Goal: Transaction & Acquisition: Purchase product/service

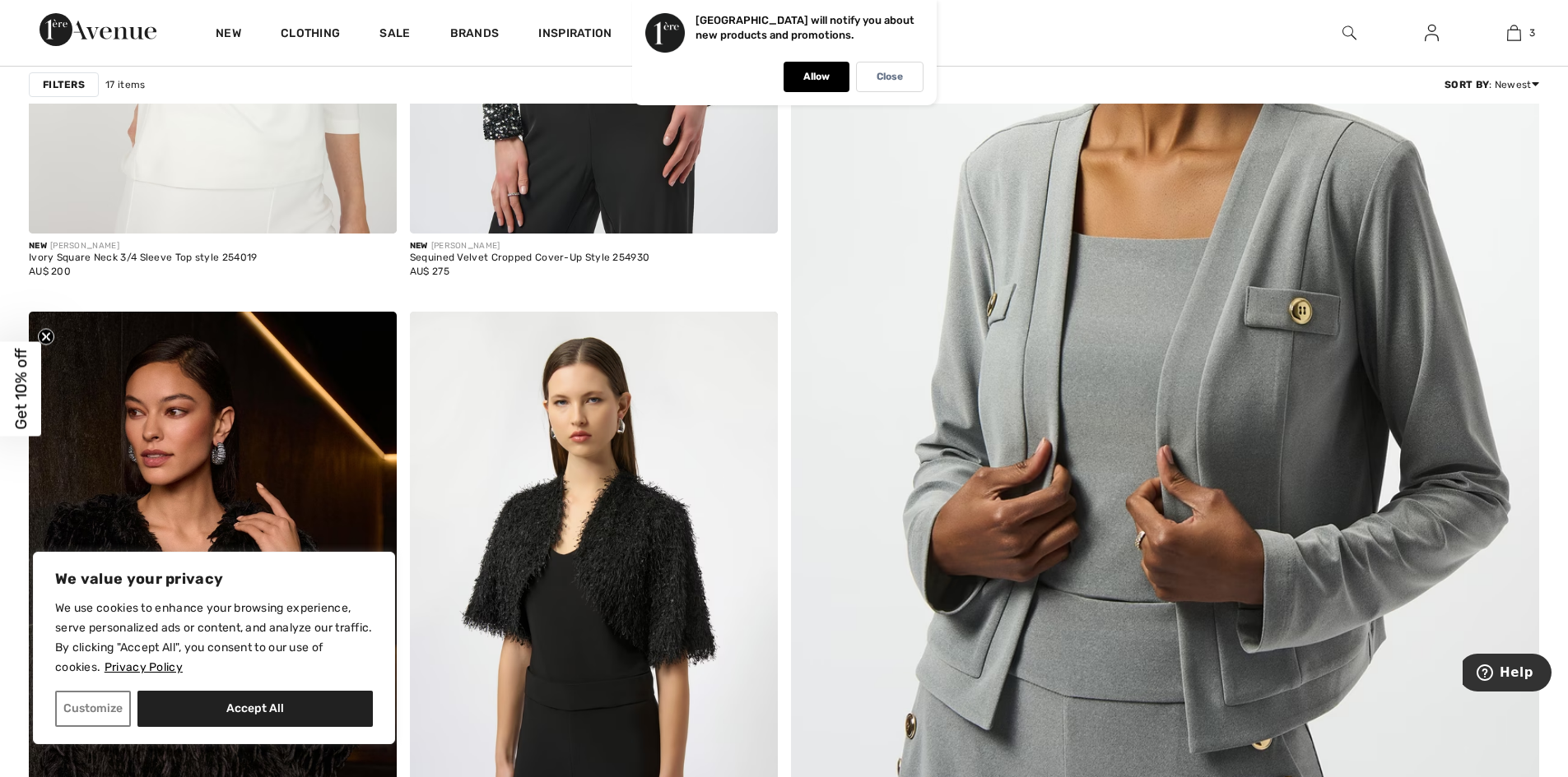
click at [1242, 419] on img at bounding box center [1164, 355] width 898 height 1346
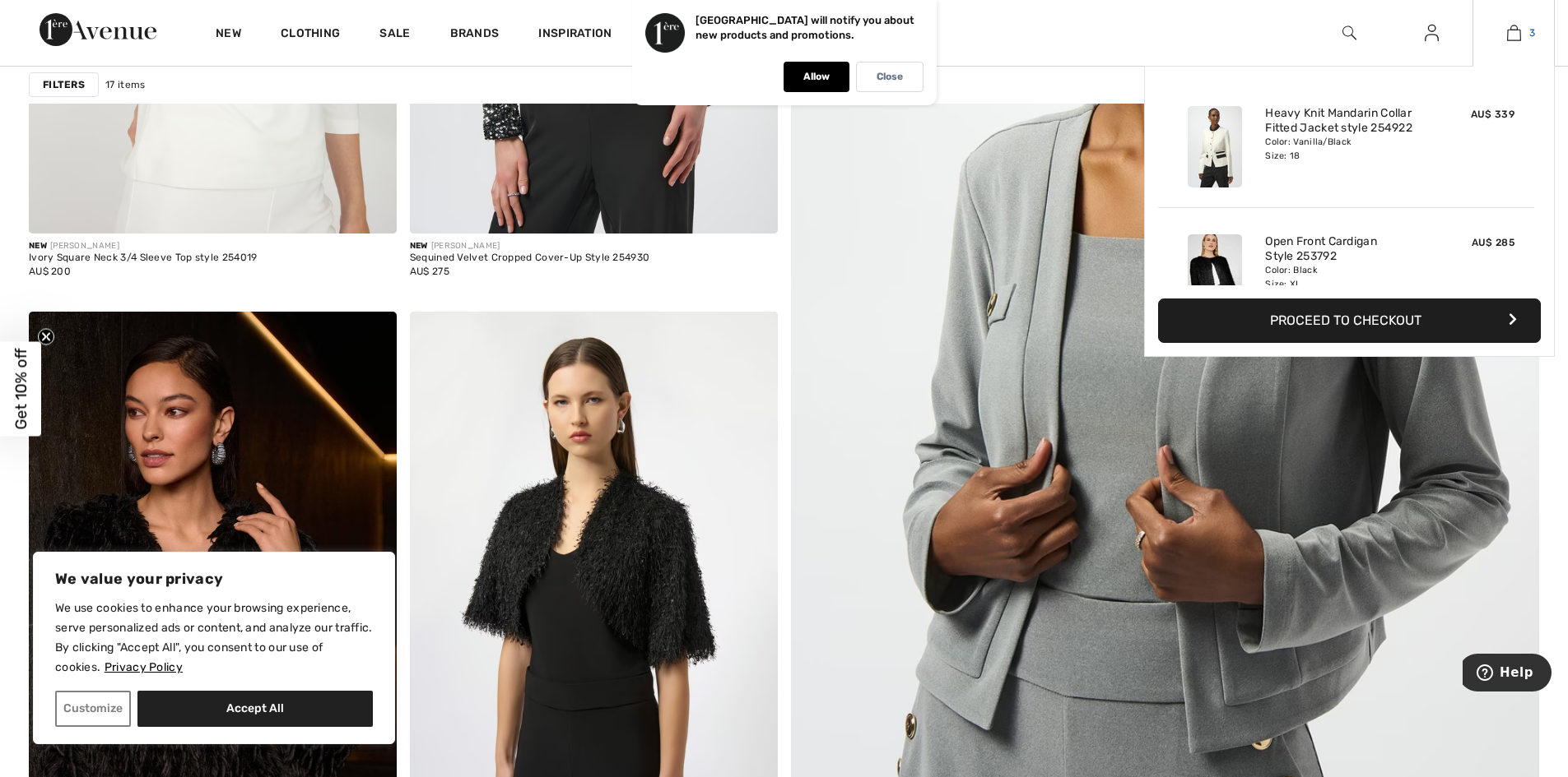
click at [1530, 37] on span "3" at bounding box center [1531, 32] width 6 height 15
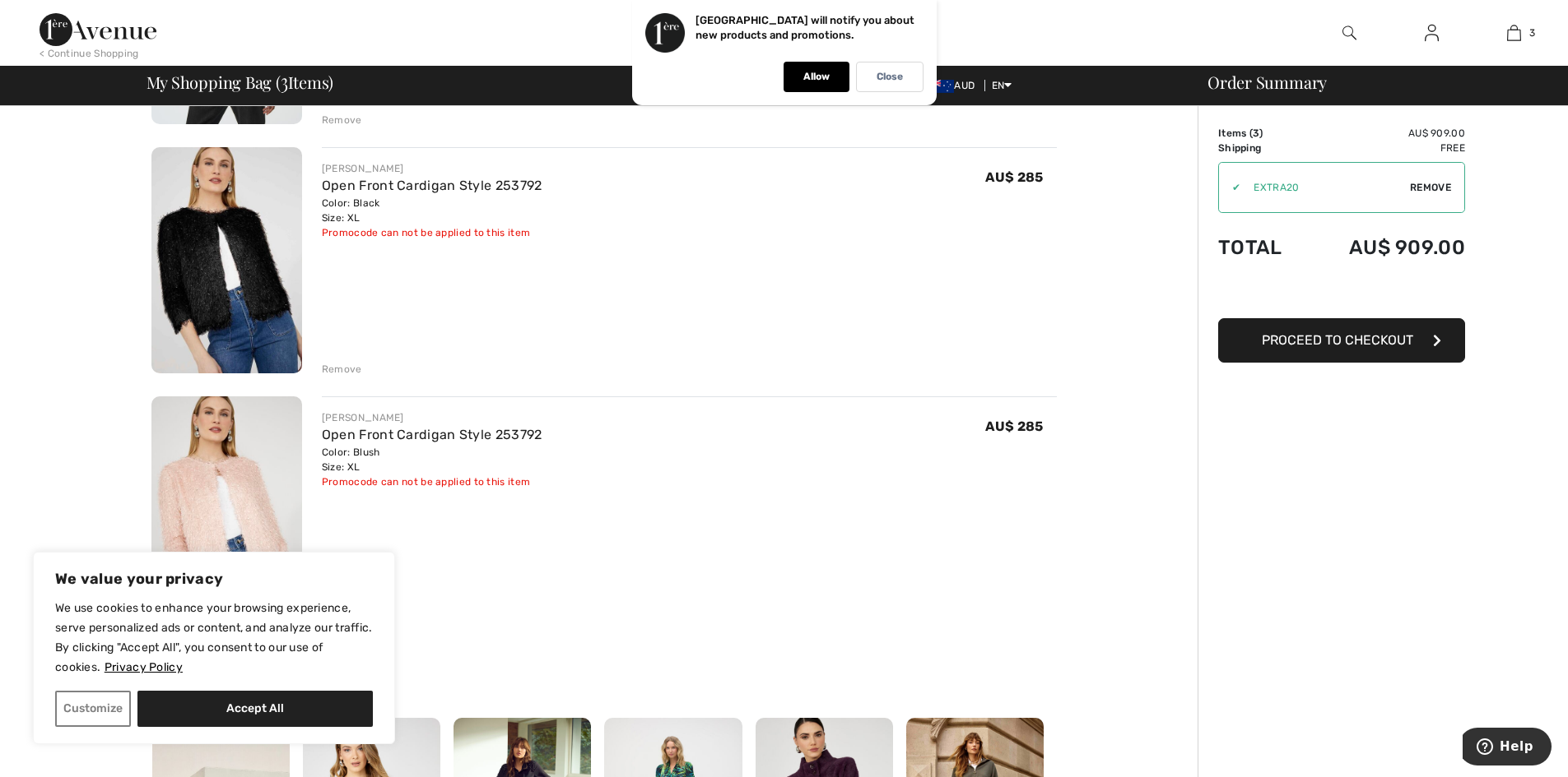
scroll to position [329, 0]
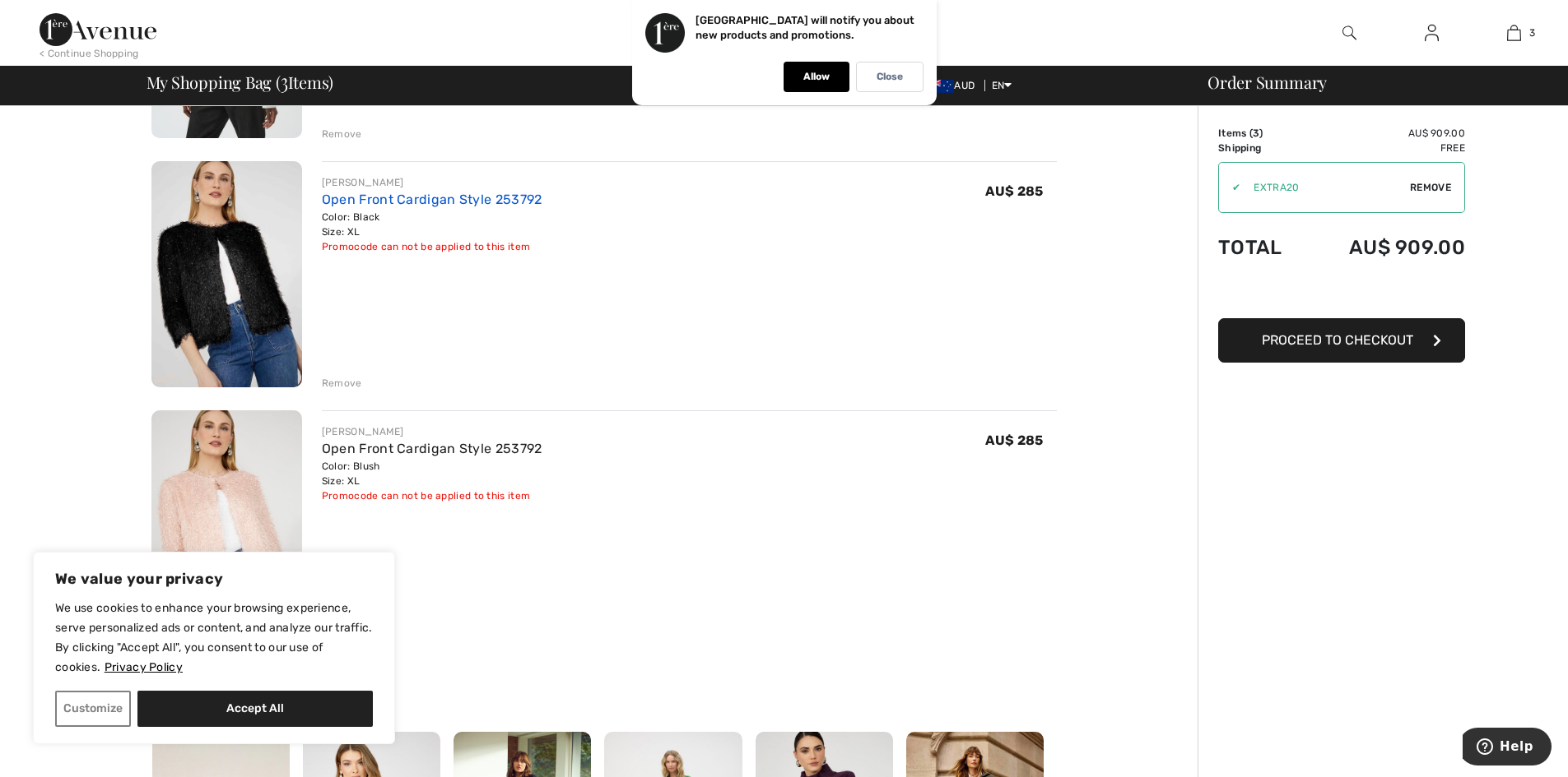
drag, startPoint x: 402, startPoint y: 196, endPoint x: 419, endPoint y: 197, distance: 17.0
click at [402, 197] on link "Open Front Cardigan Style 253792" at bounding box center [432, 199] width 220 height 16
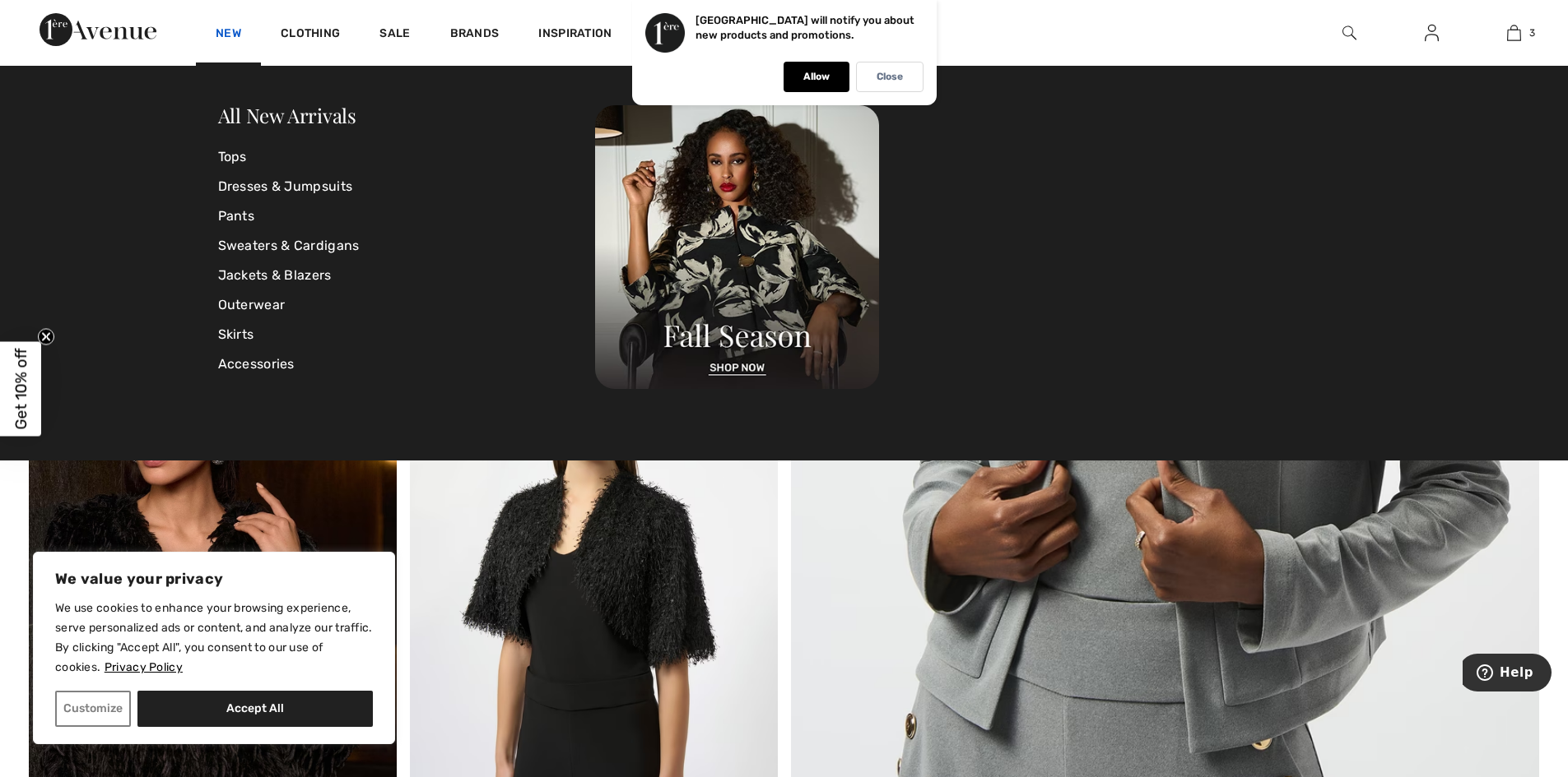
click at [231, 37] on link "New" at bounding box center [228, 35] width 25 height 17
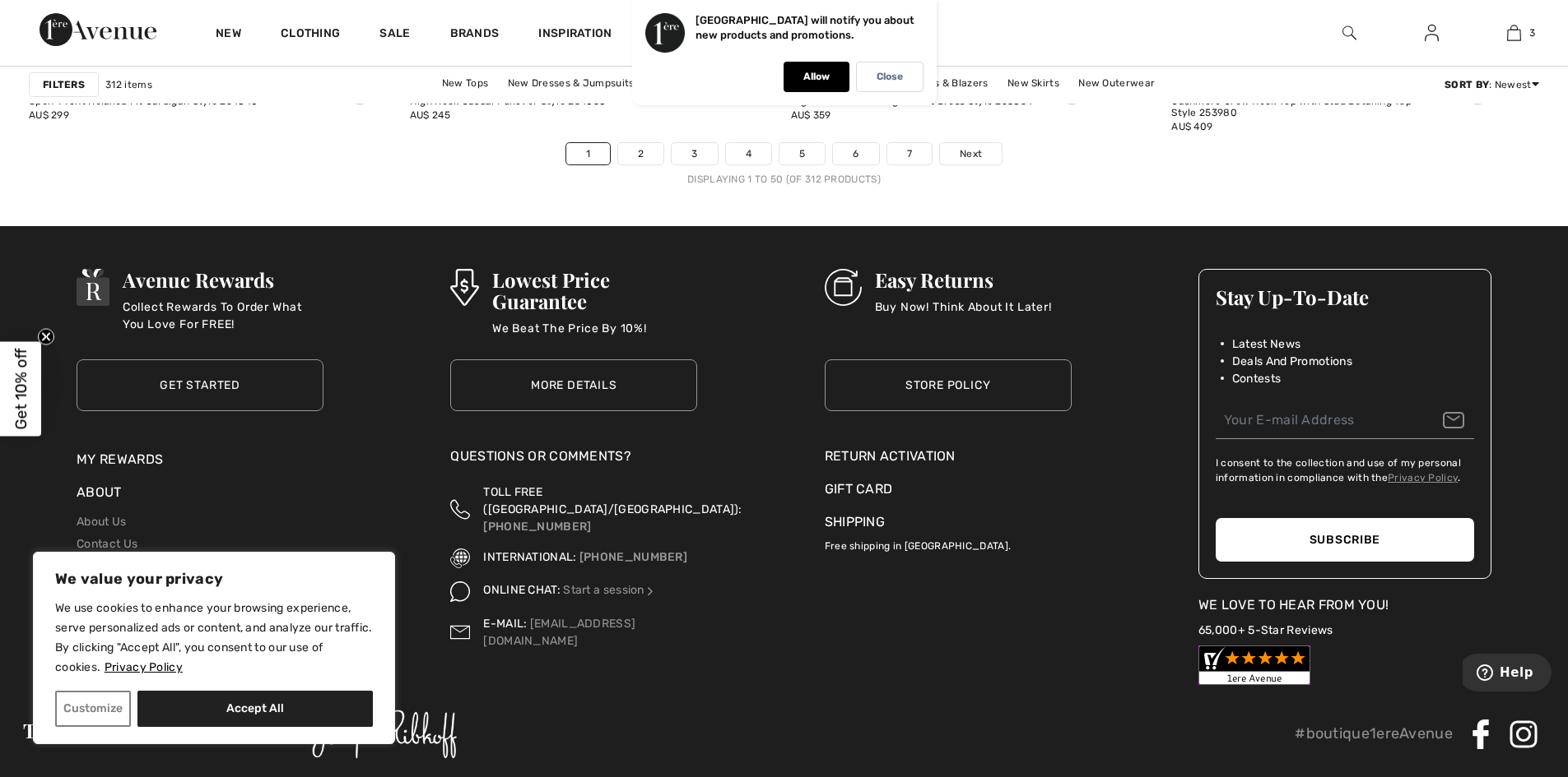
scroll to position [9541, 0]
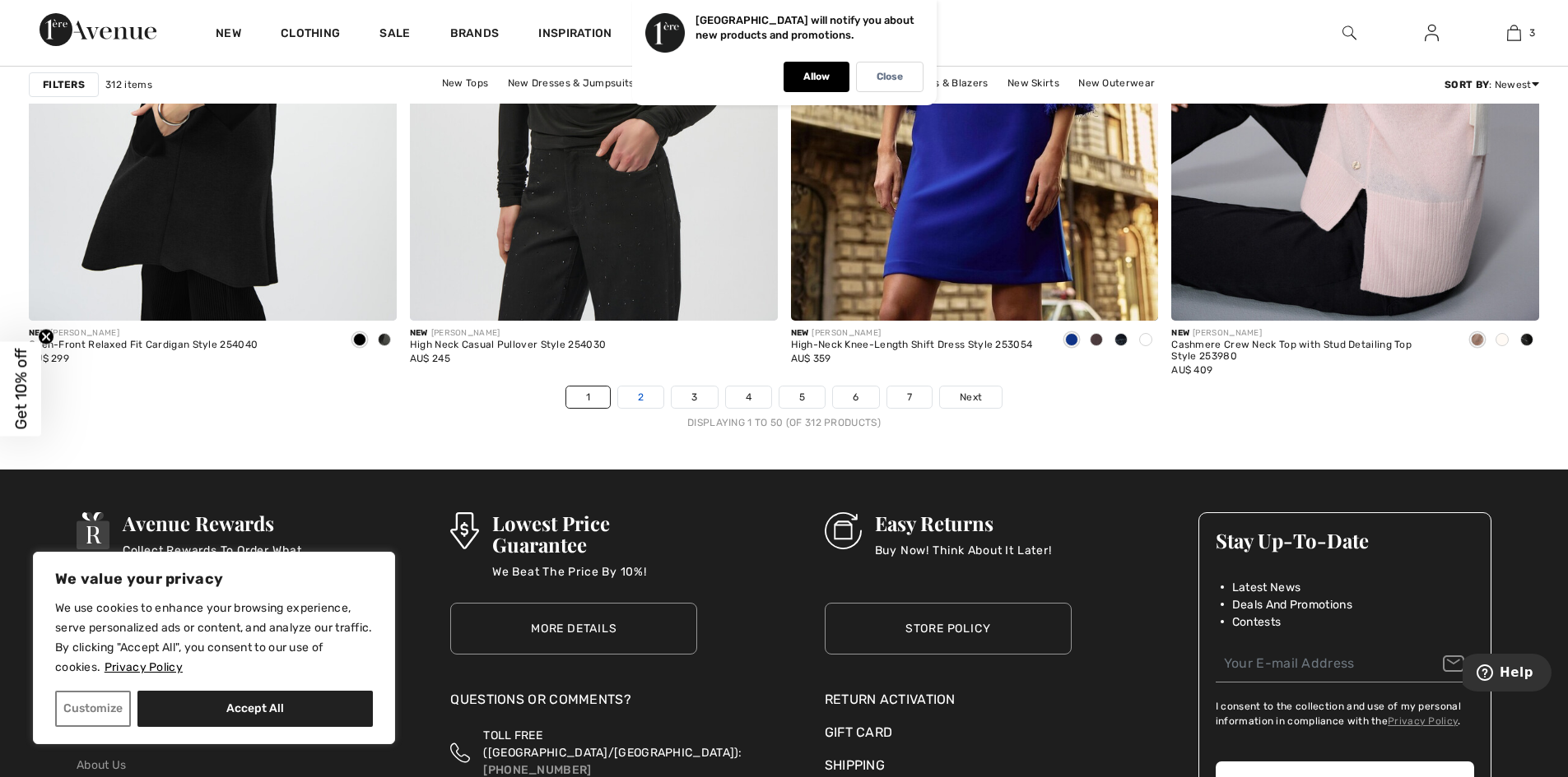
click at [640, 396] on link "2" at bounding box center [641, 397] width 45 height 22
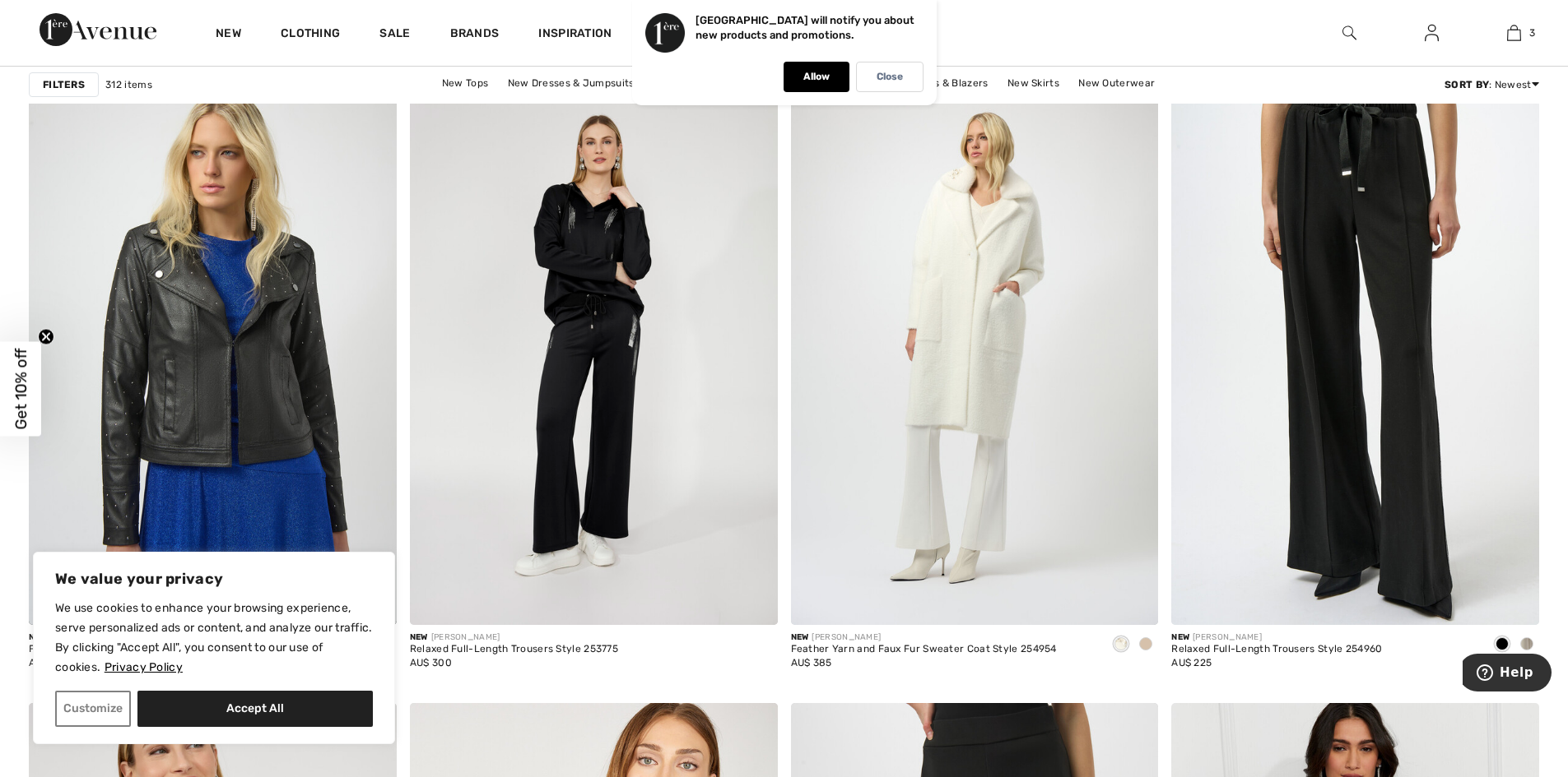
scroll to position [8553, 0]
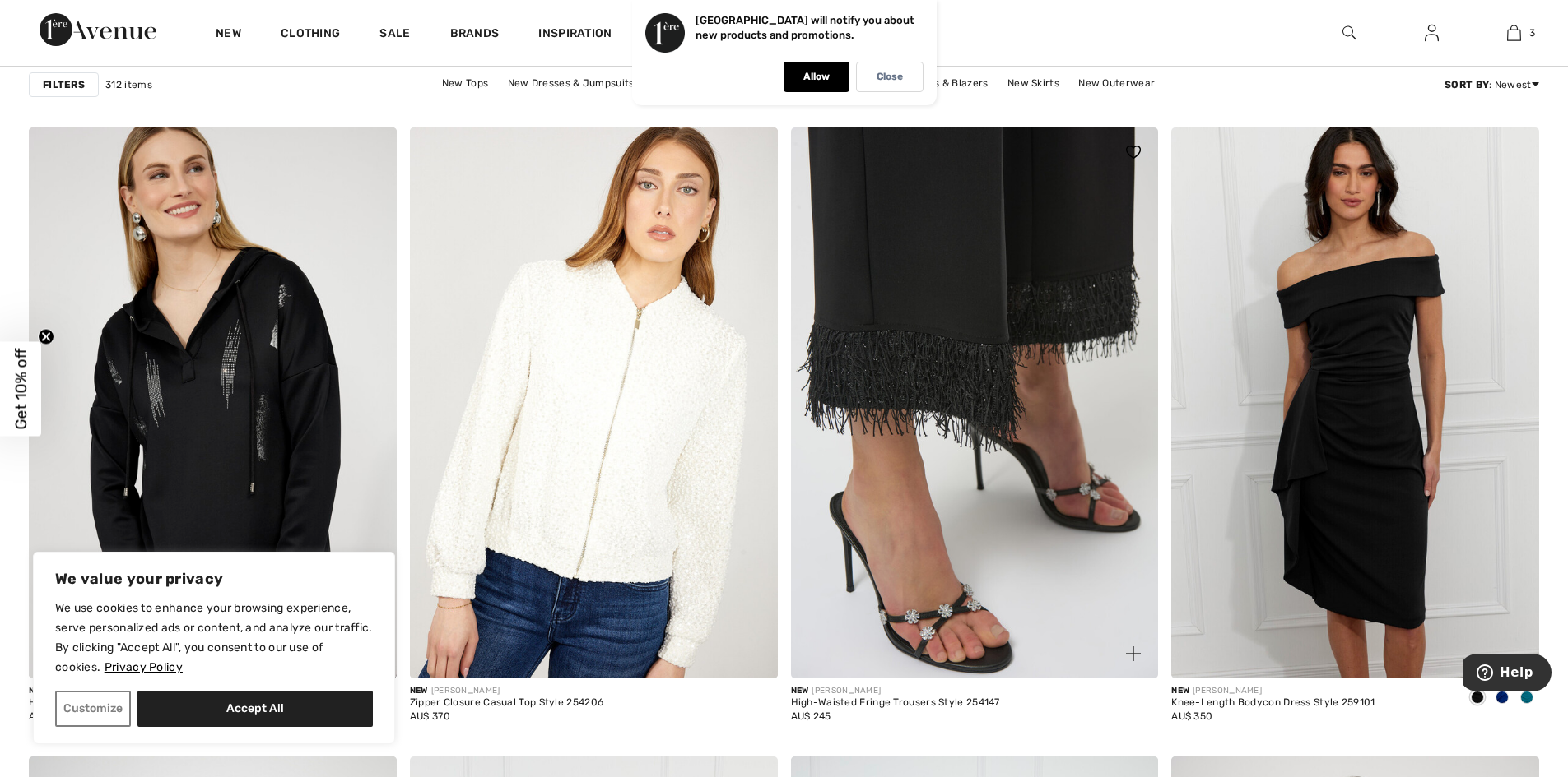
click at [1011, 436] on img at bounding box center [974, 403] width 368 height 551
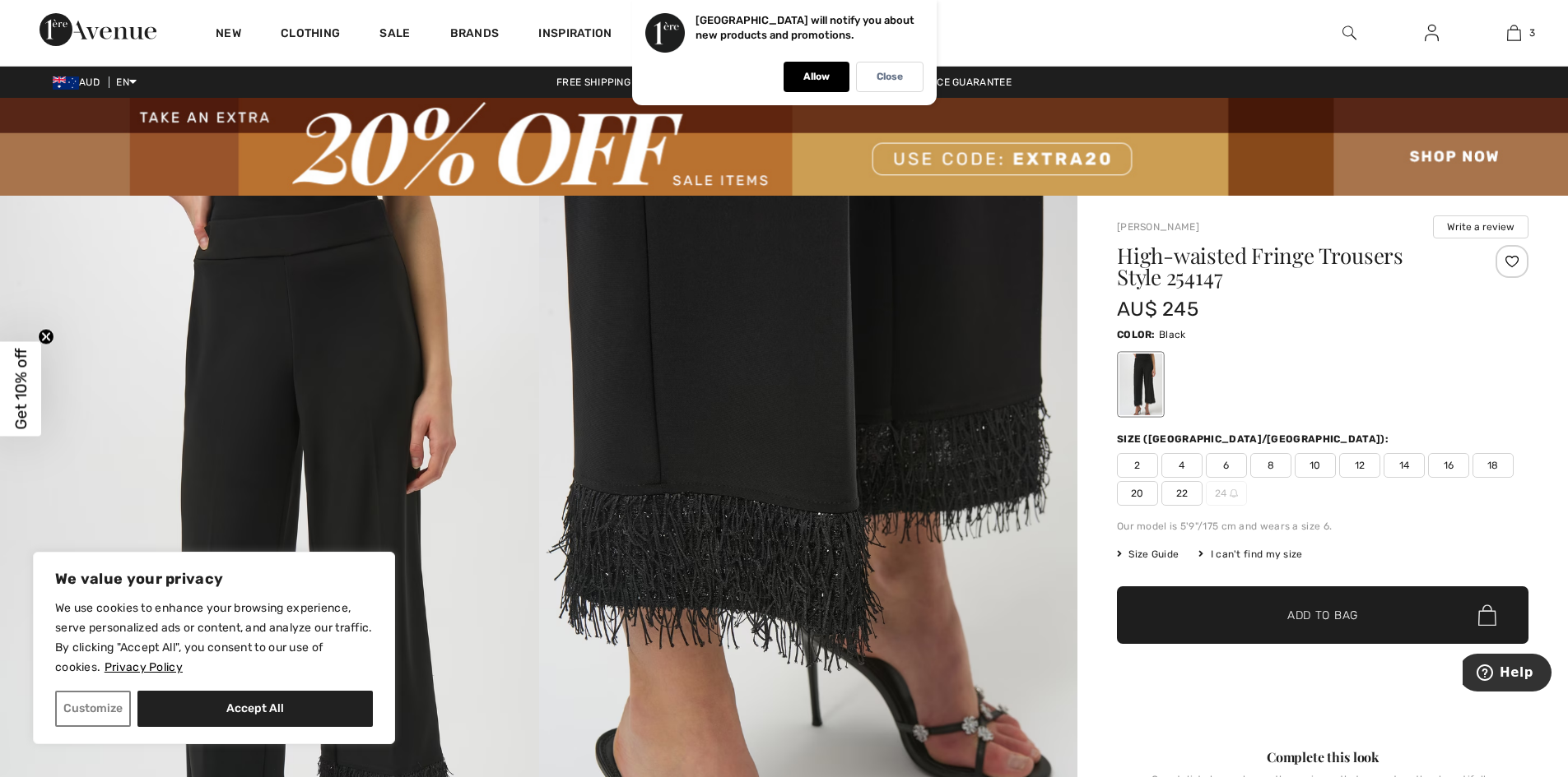
click at [783, 434] on img at bounding box center [808, 599] width 539 height 807
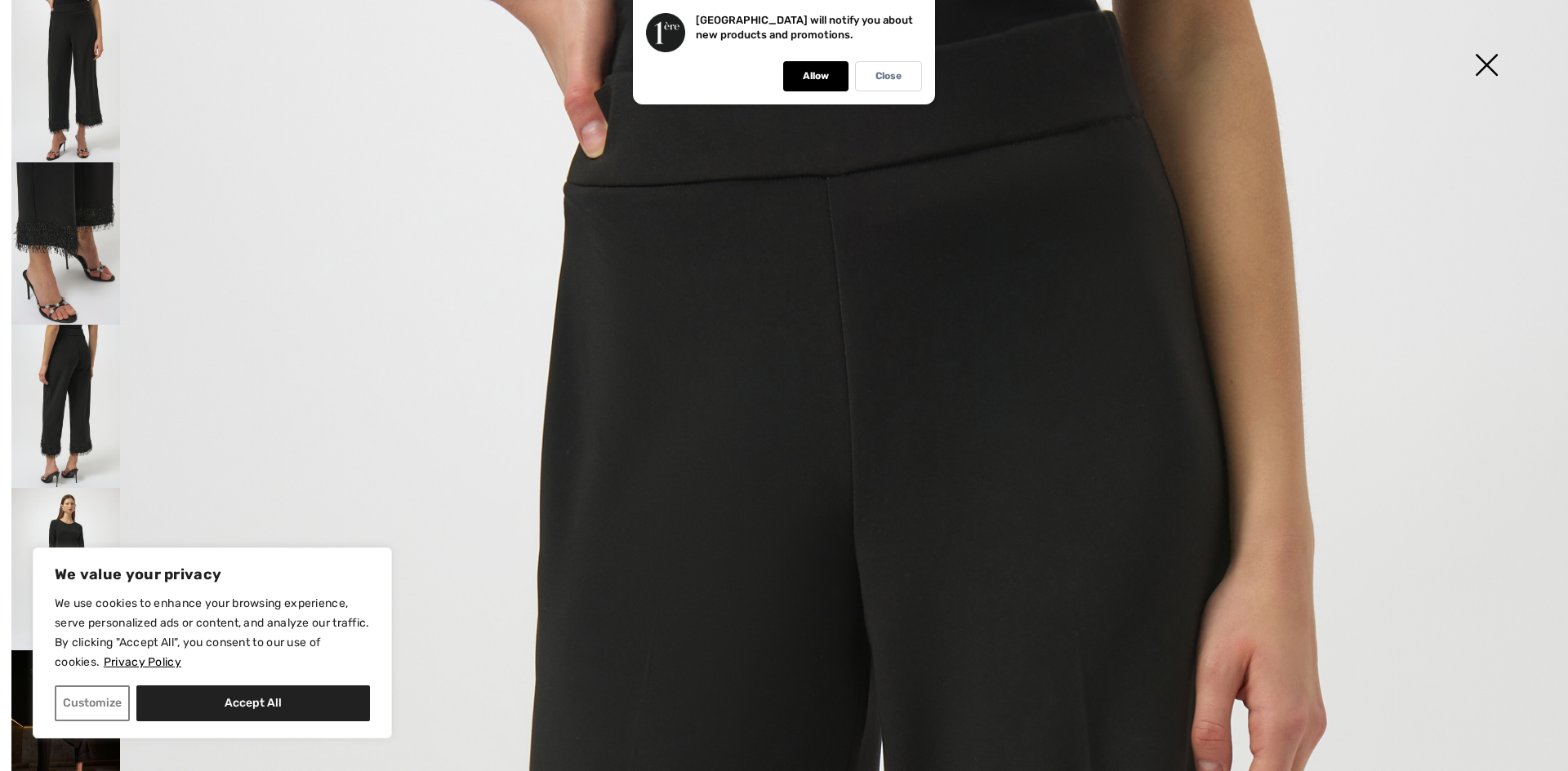
click at [1483, 62] on img at bounding box center [1486, 66] width 82 height 84
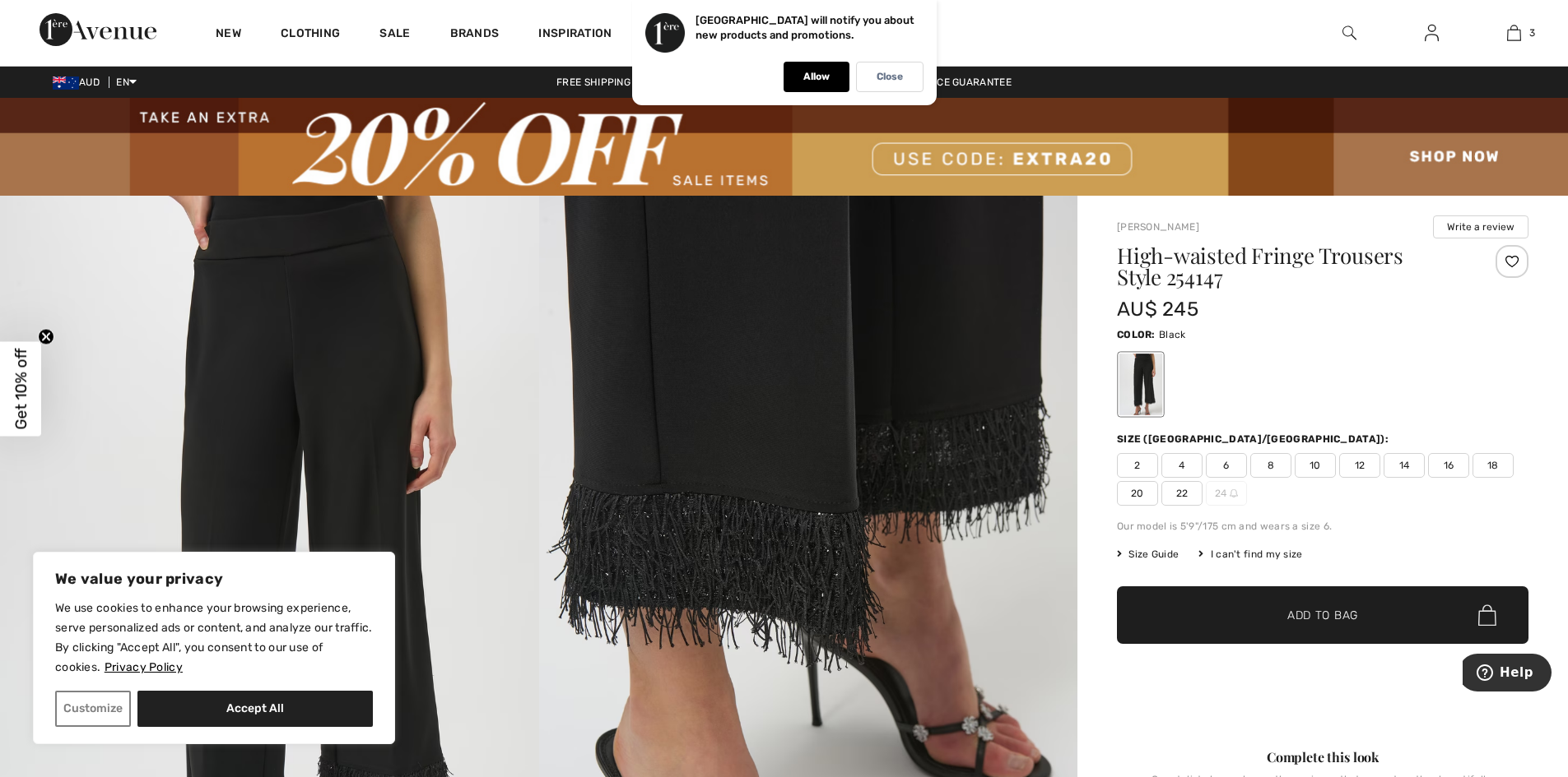
click at [1254, 616] on span "✔ Added to Bag" at bounding box center [1297, 616] width 100 height 17
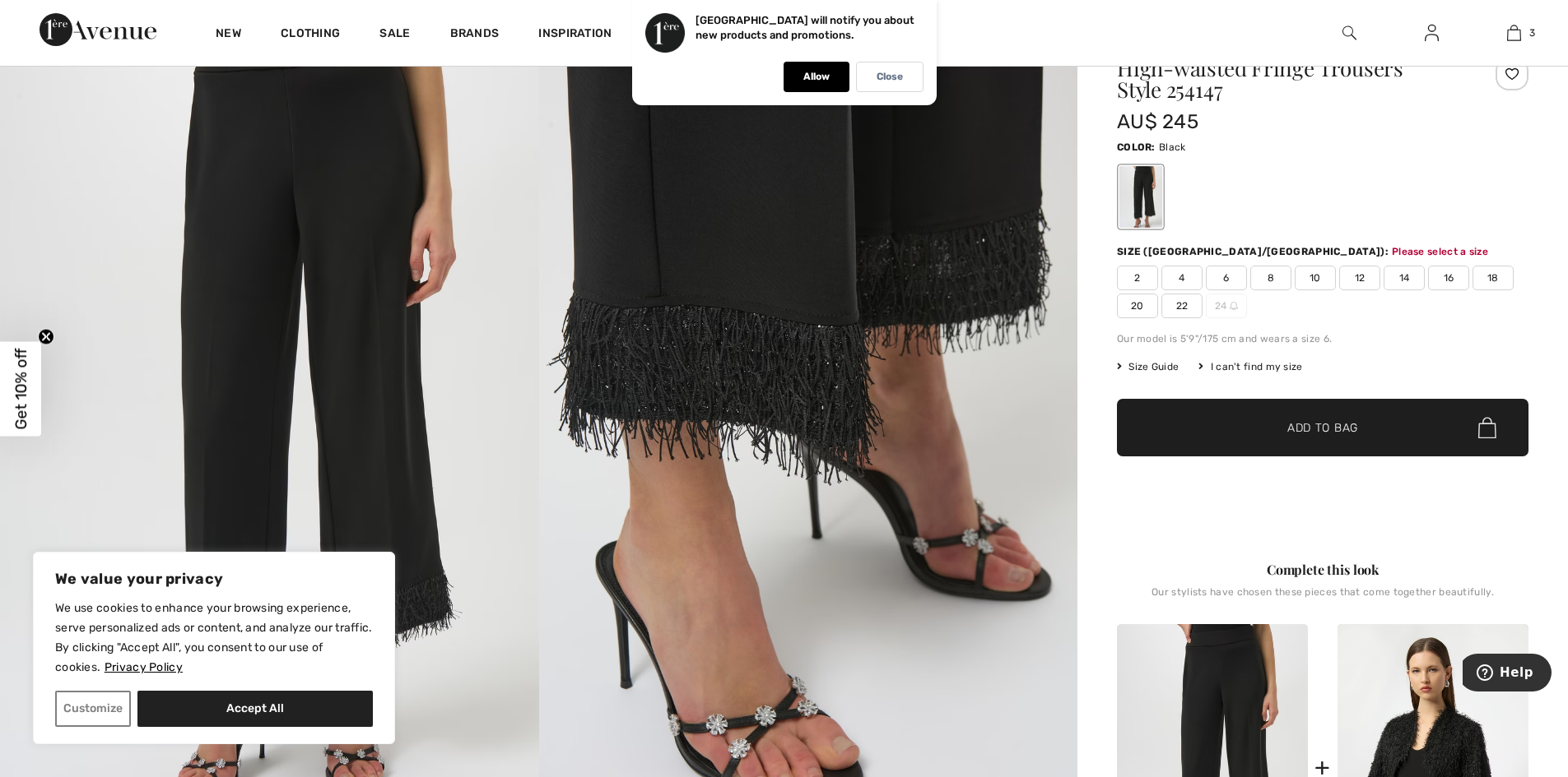
scroll to position [300, 0]
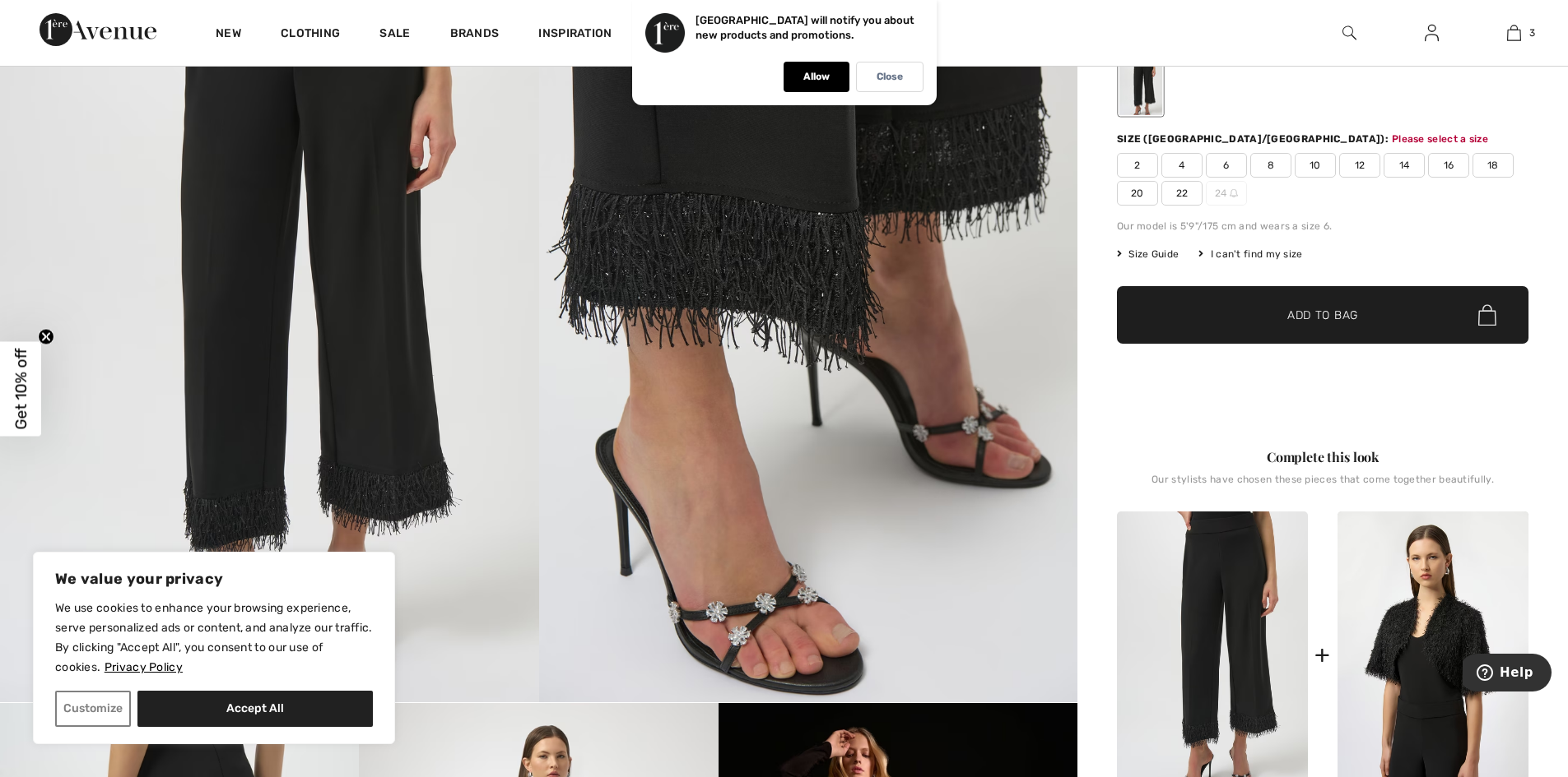
click at [1501, 160] on span "18" at bounding box center [1492, 165] width 41 height 24
click at [1366, 294] on span "✔ Added to Bag Add to Bag" at bounding box center [1322, 315] width 412 height 57
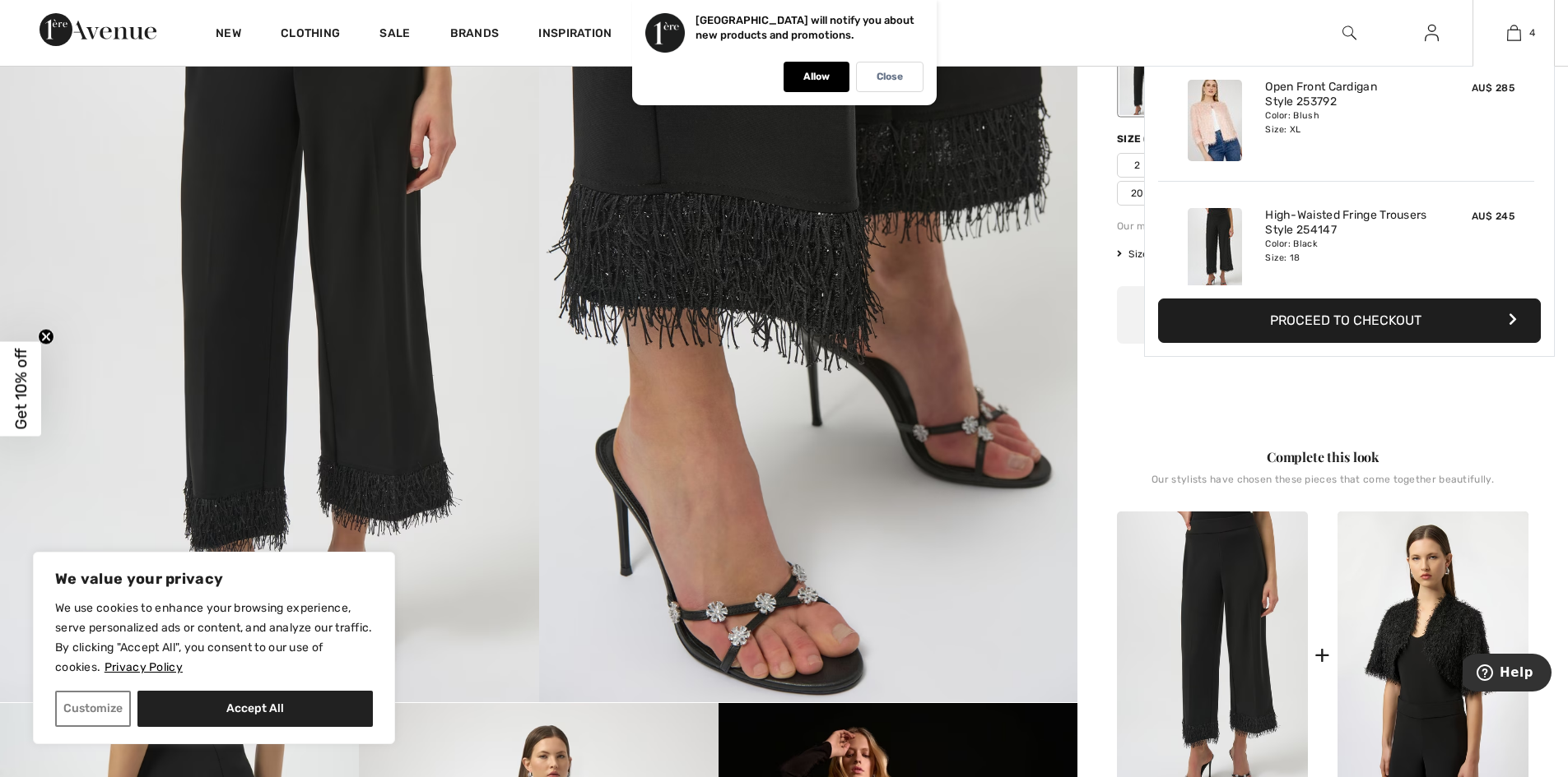
scroll to position [308, 0]
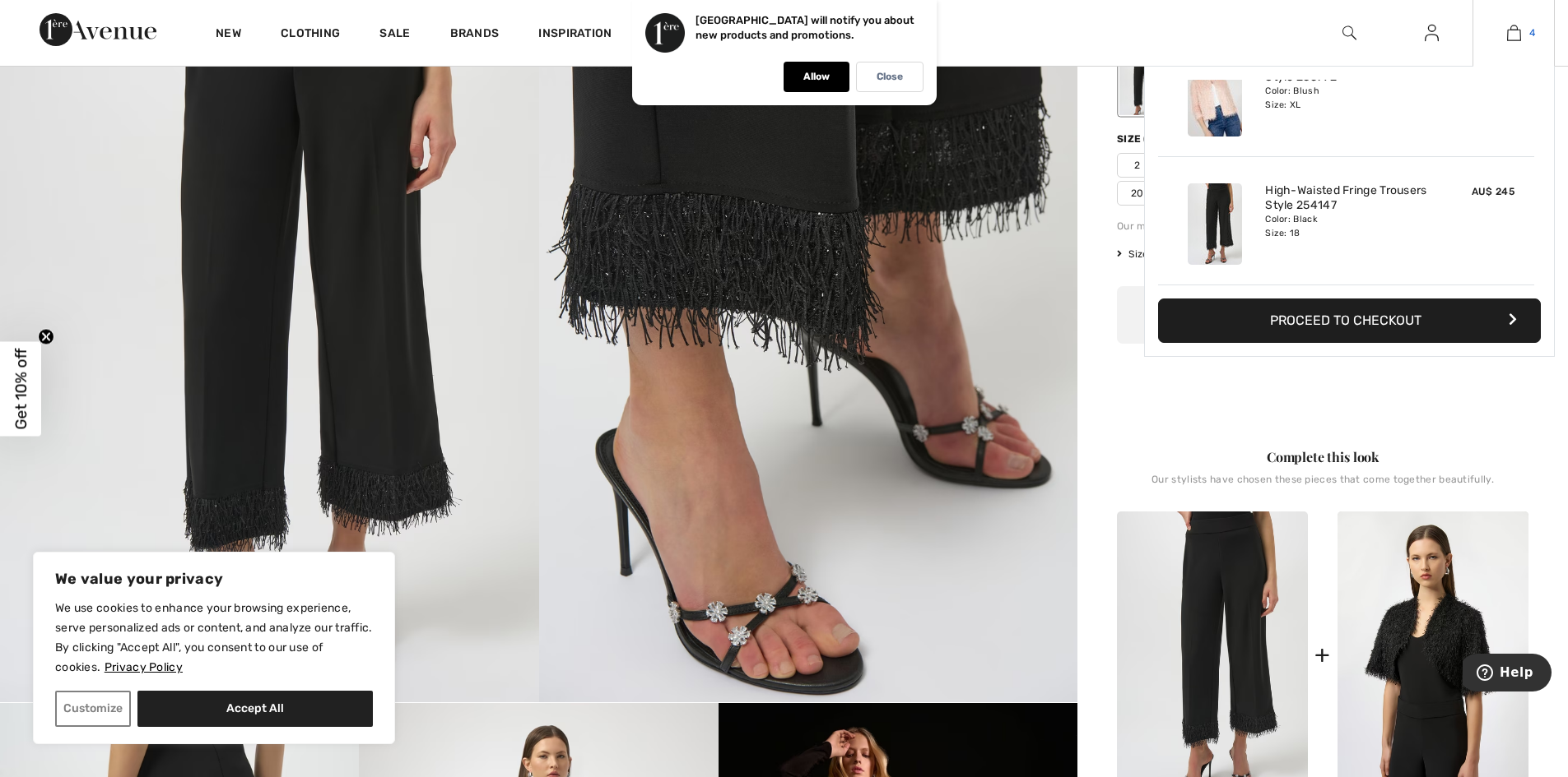
click at [1530, 32] on span "4" at bounding box center [1531, 32] width 6 height 15
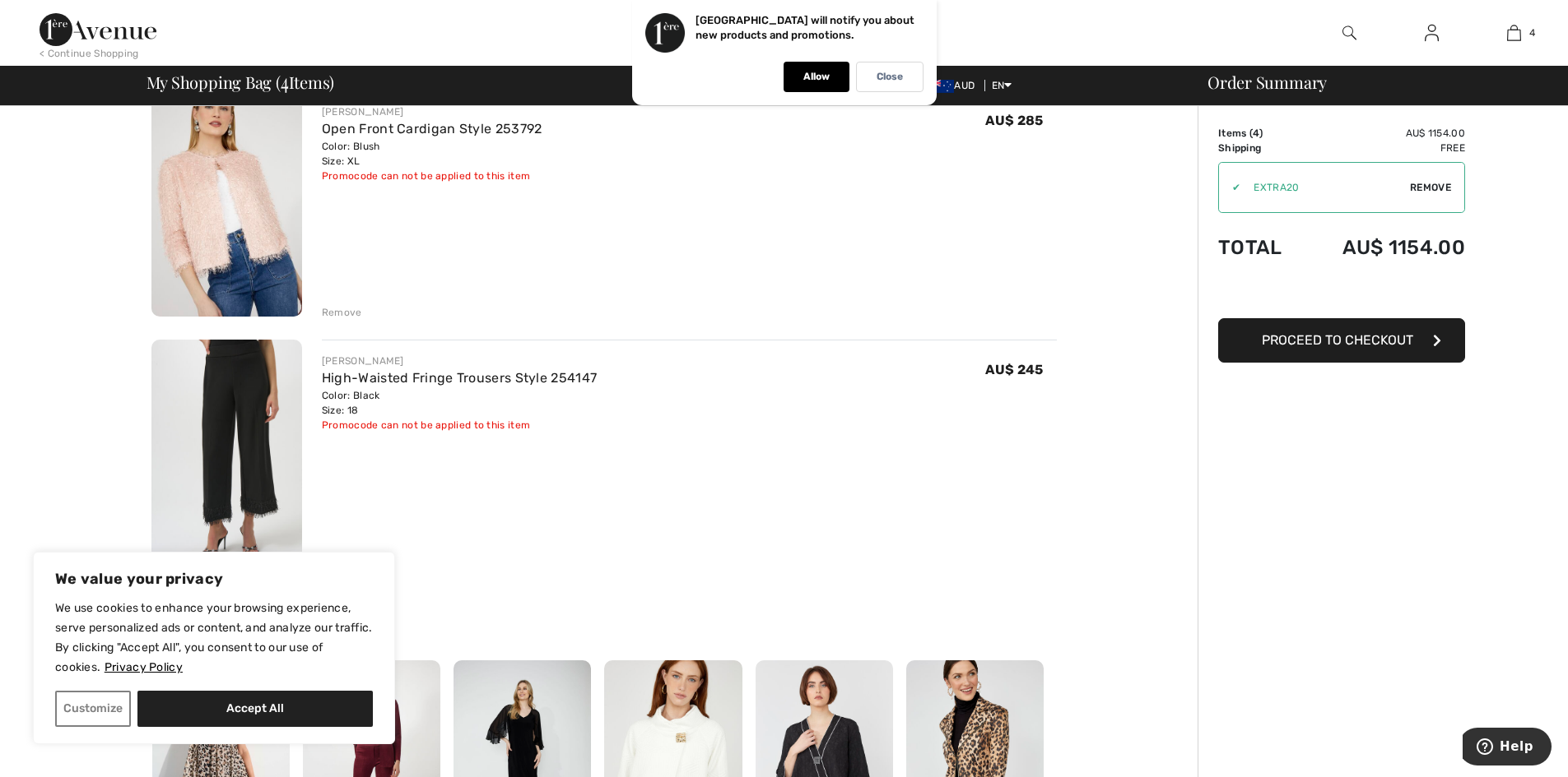
scroll to position [658, 0]
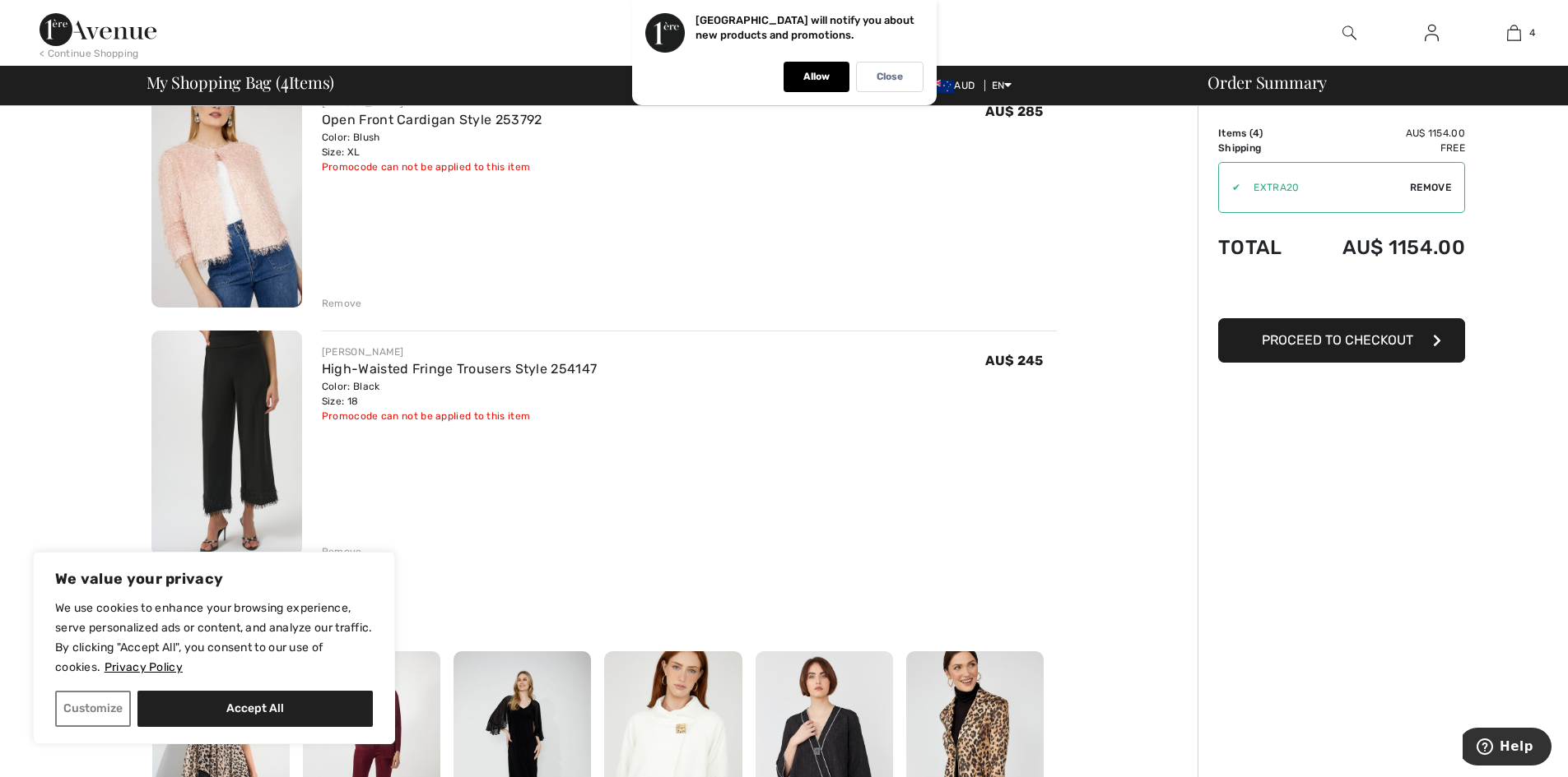
click at [254, 413] on img at bounding box center [226, 444] width 151 height 226
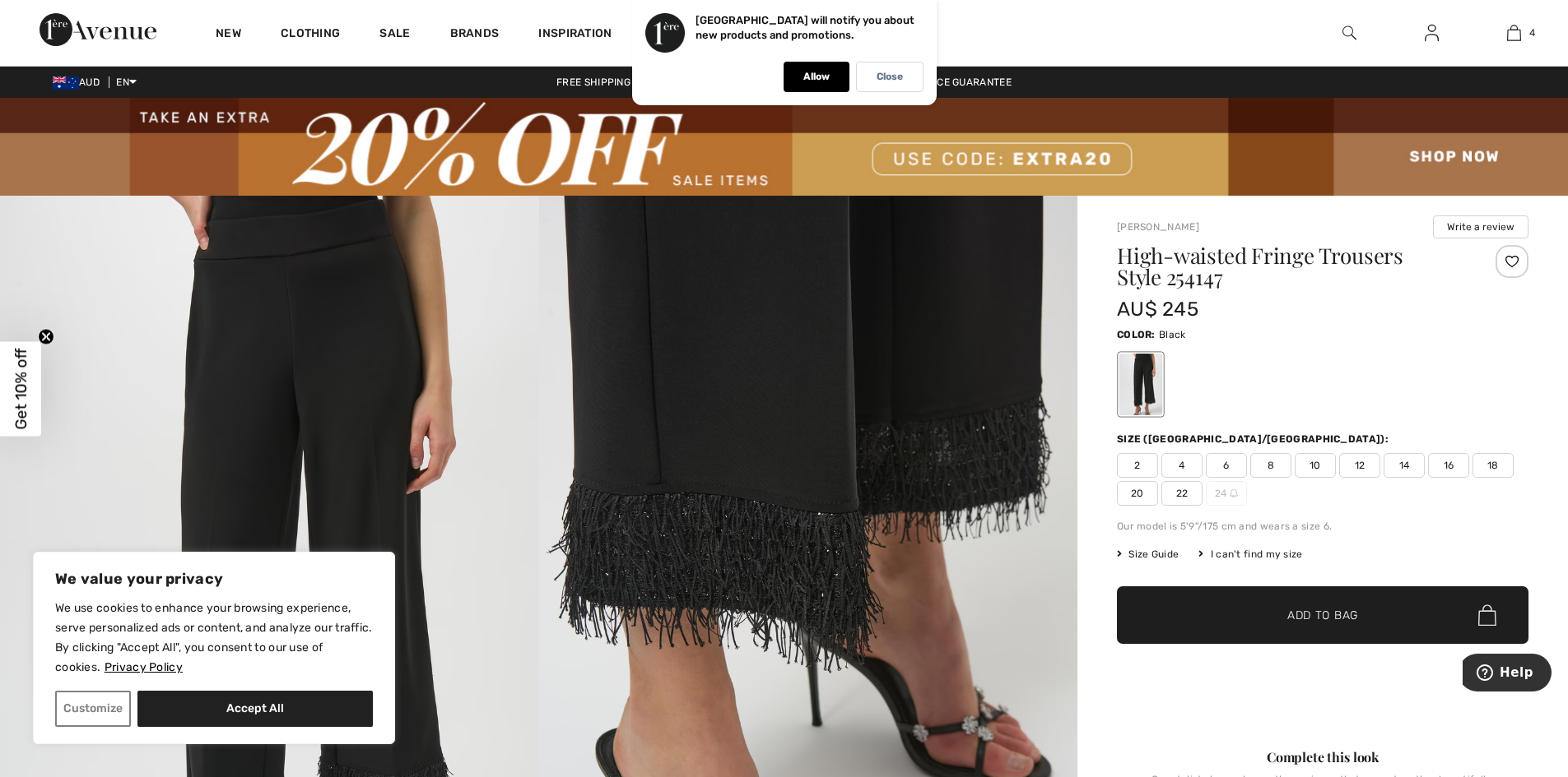
click at [1495, 383] on div at bounding box center [1322, 385] width 412 height 68
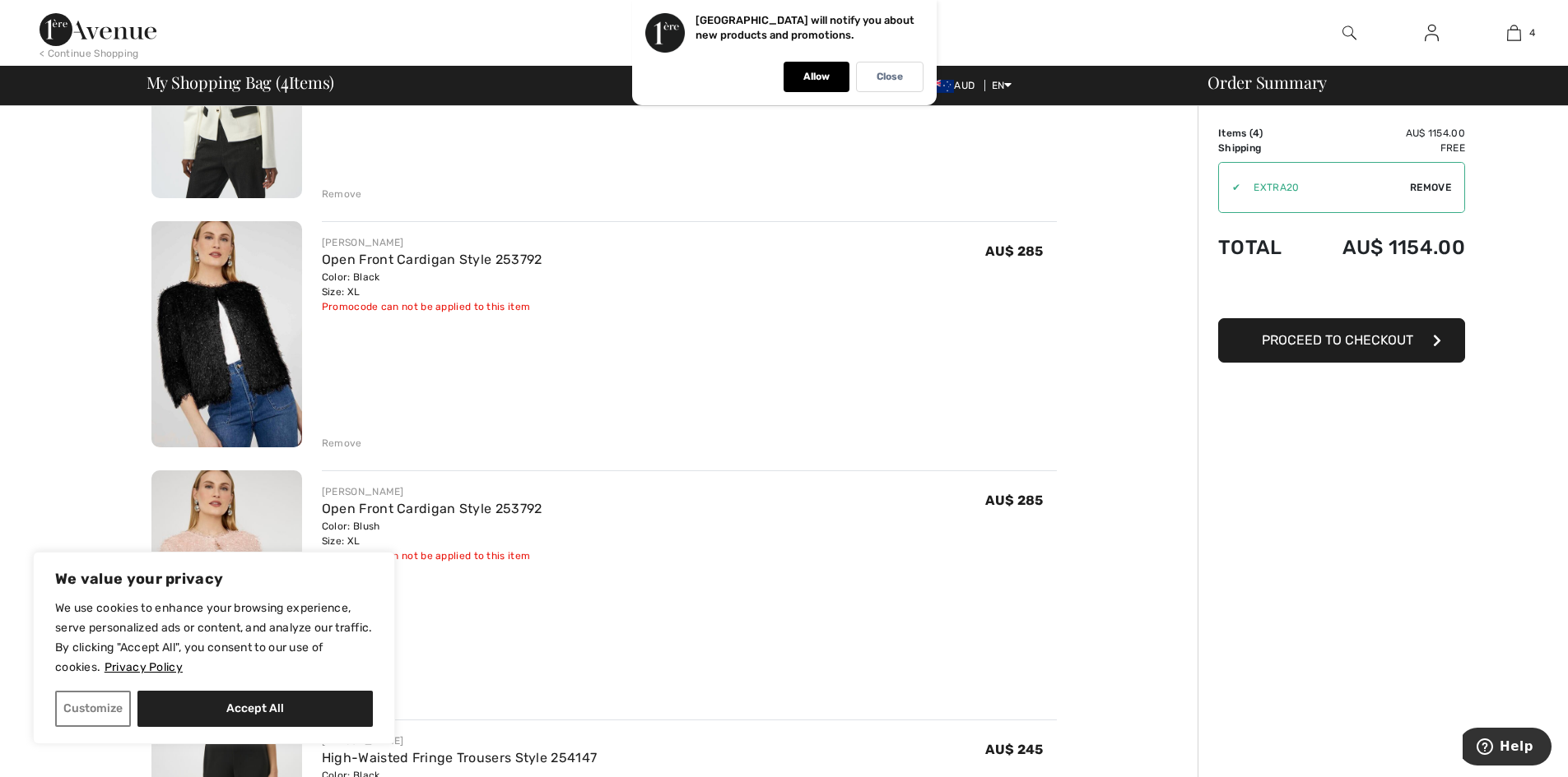
scroll to position [247, 0]
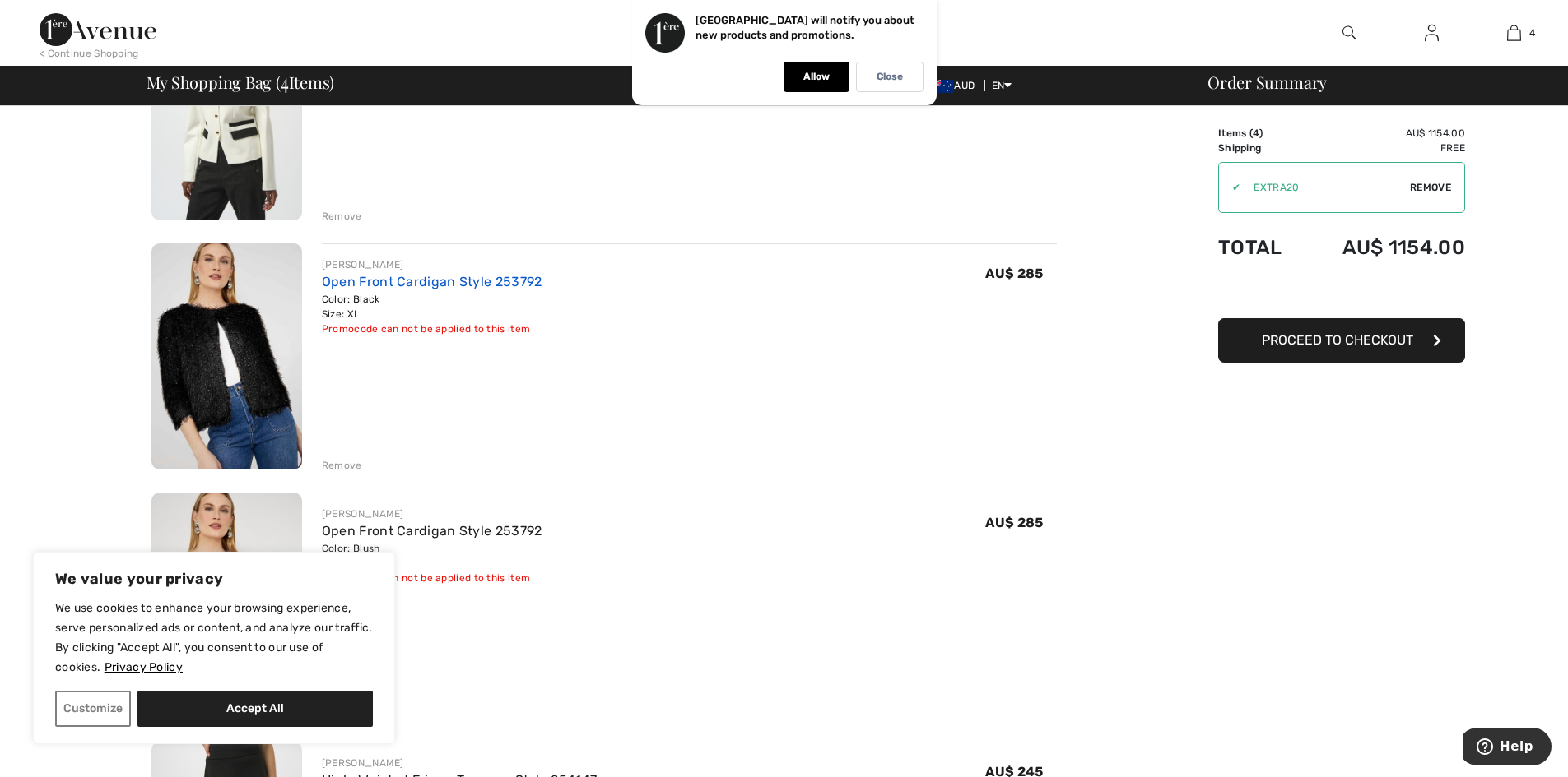
click at [356, 279] on link "Open Front Cardigan Style 253792" at bounding box center [432, 282] width 220 height 16
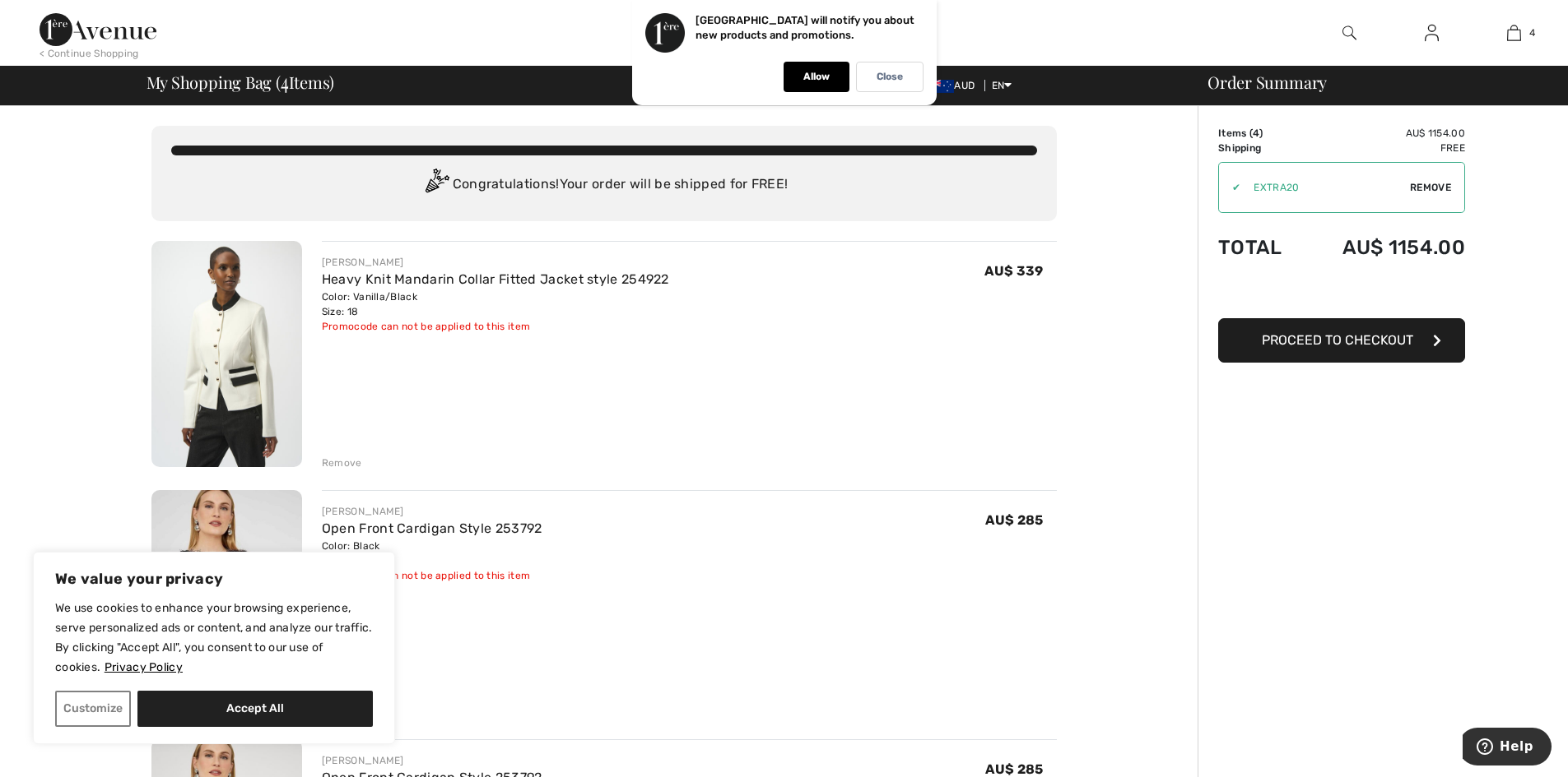
click at [347, 469] on div "Remove" at bounding box center [342, 463] width 40 height 15
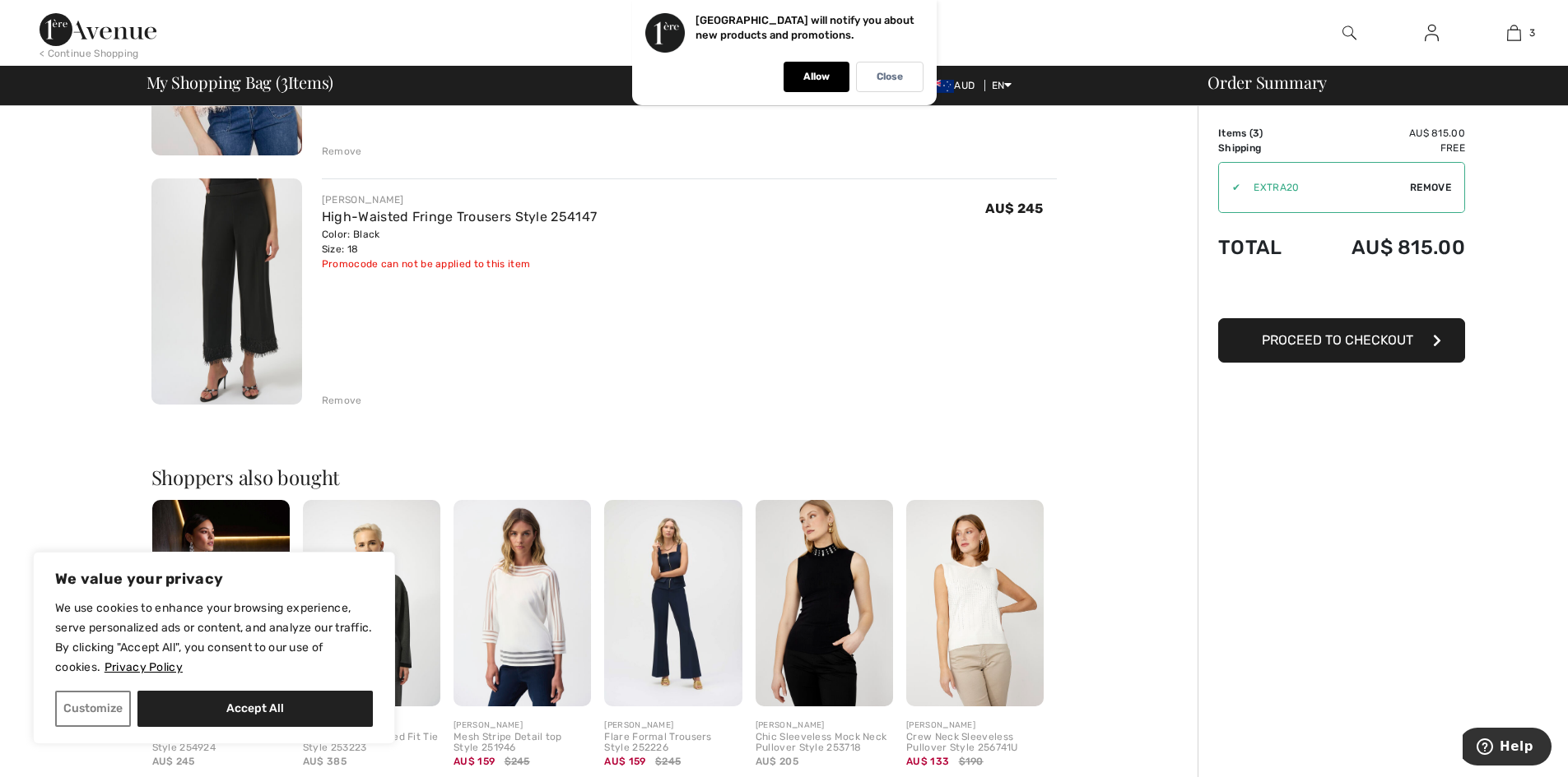
scroll to position [576, 0]
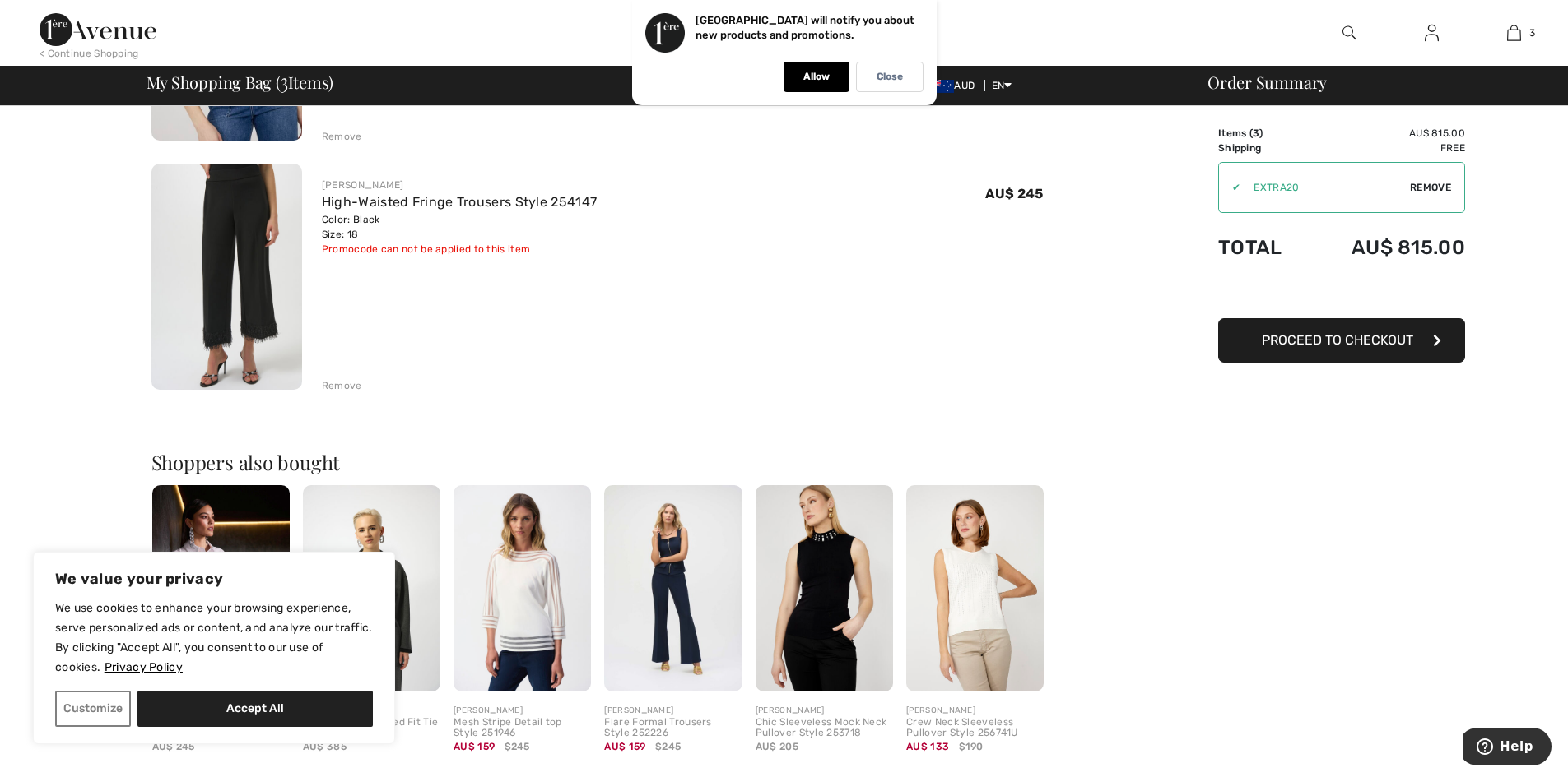
drag, startPoint x: 332, startPoint y: 383, endPoint x: 430, endPoint y: 362, distance: 100.2
click at [337, 379] on div "Remove" at bounding box center [342, 385] width 40 height 15
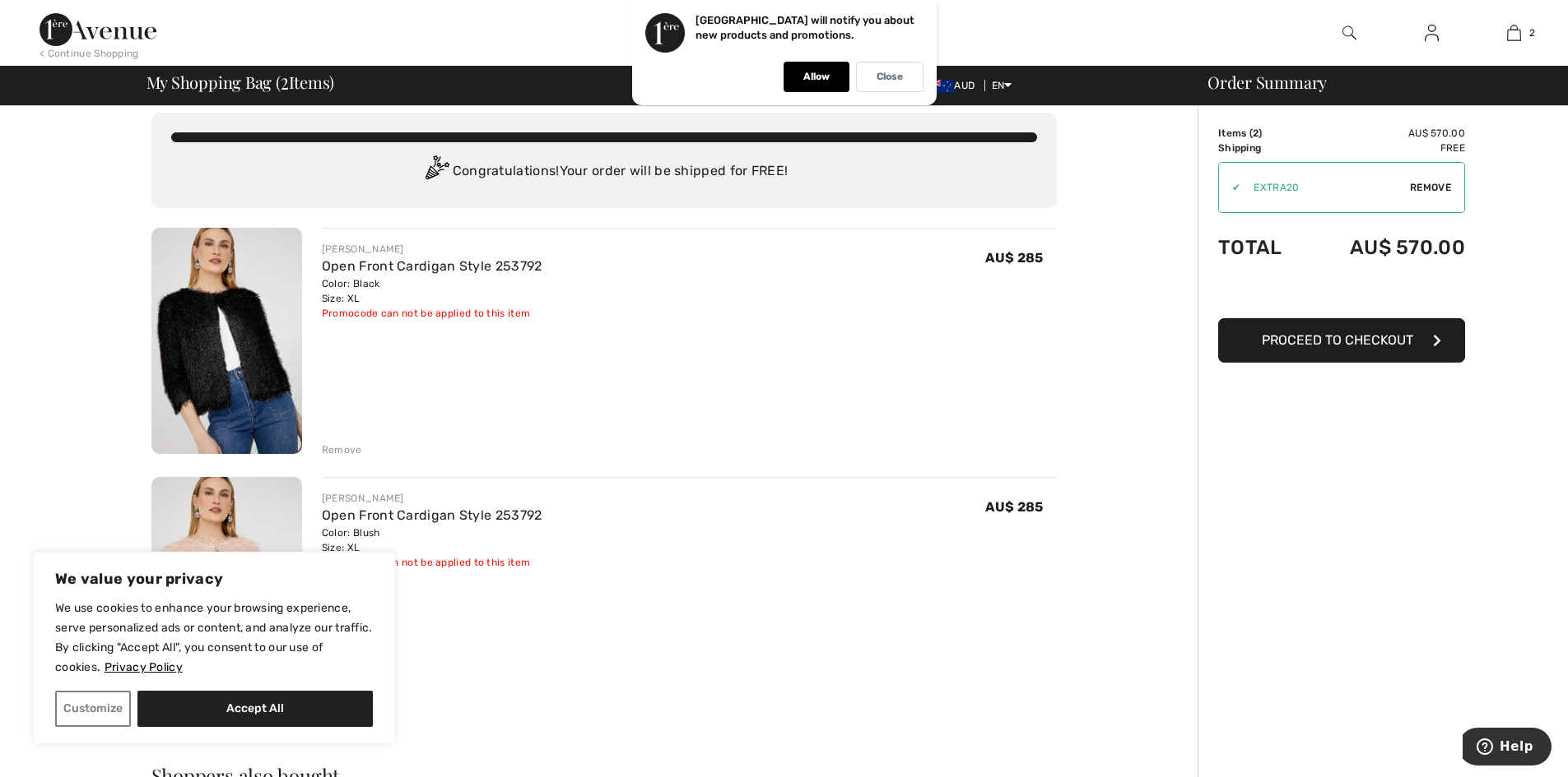
scroll to position [0, 0]
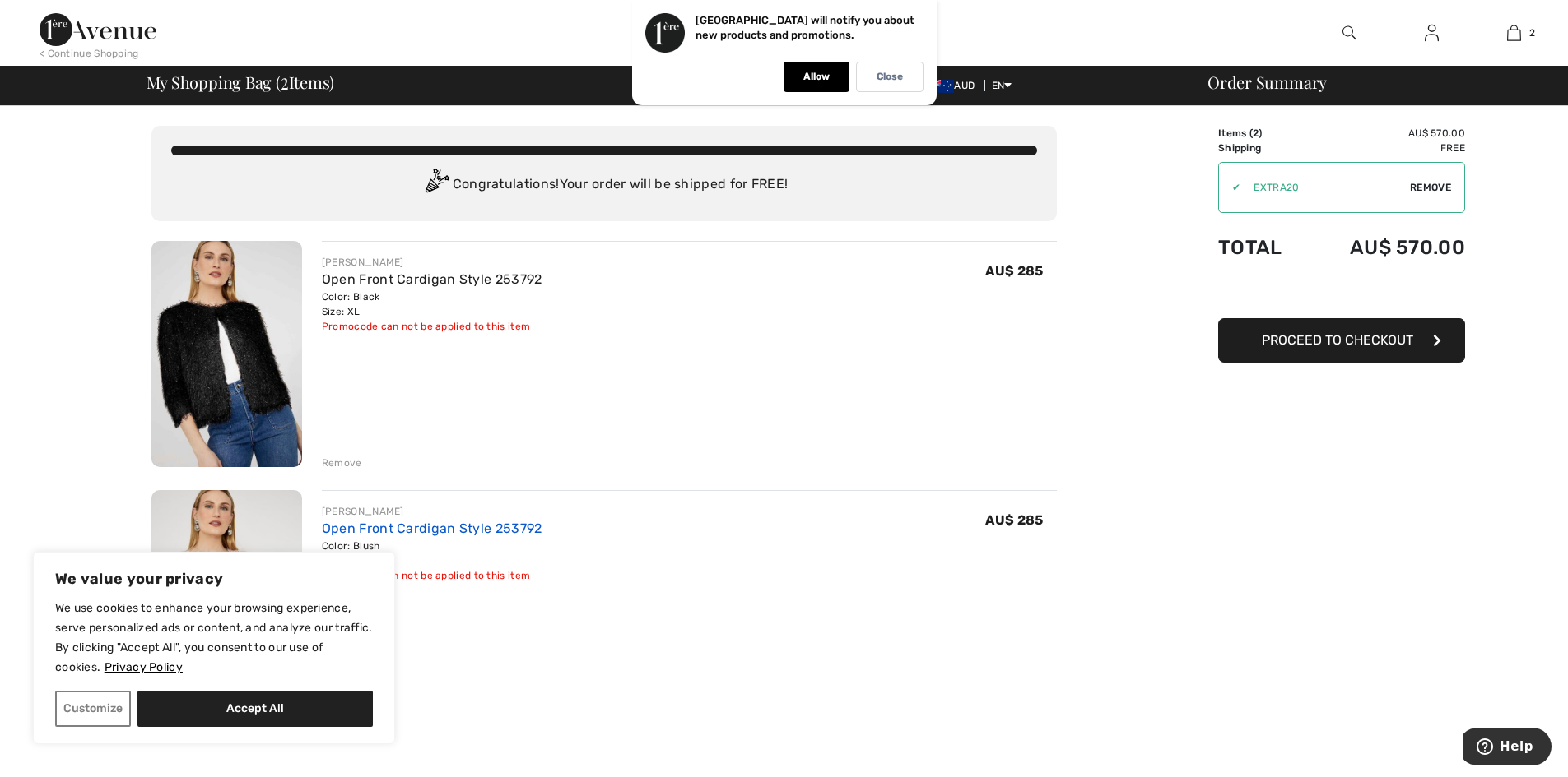
click at [452, 533] on link "Open Front Cardigan Style 253792" at bounding box center [432, 528] width 220 height 16
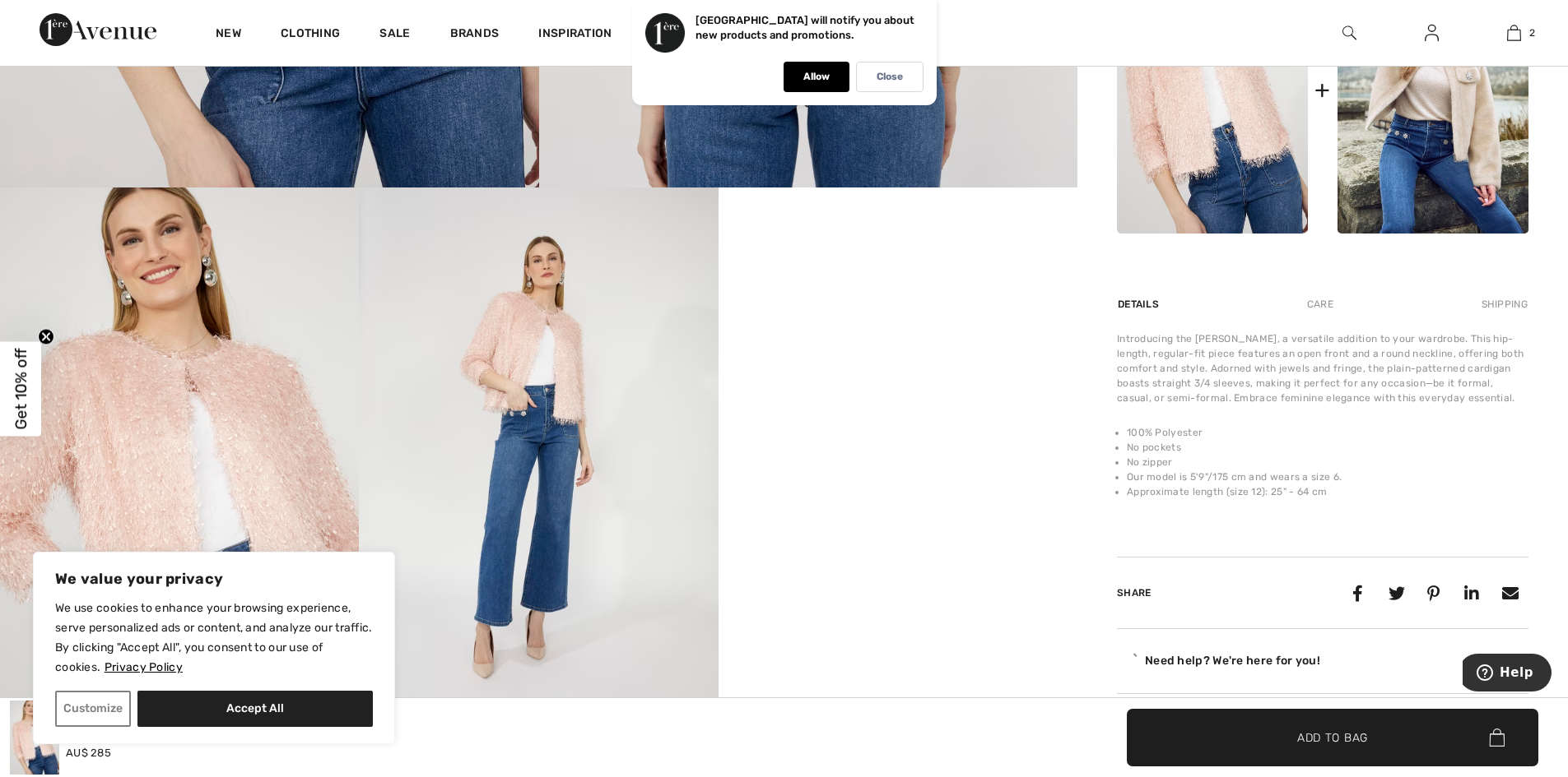
scroll to position [822, 0]
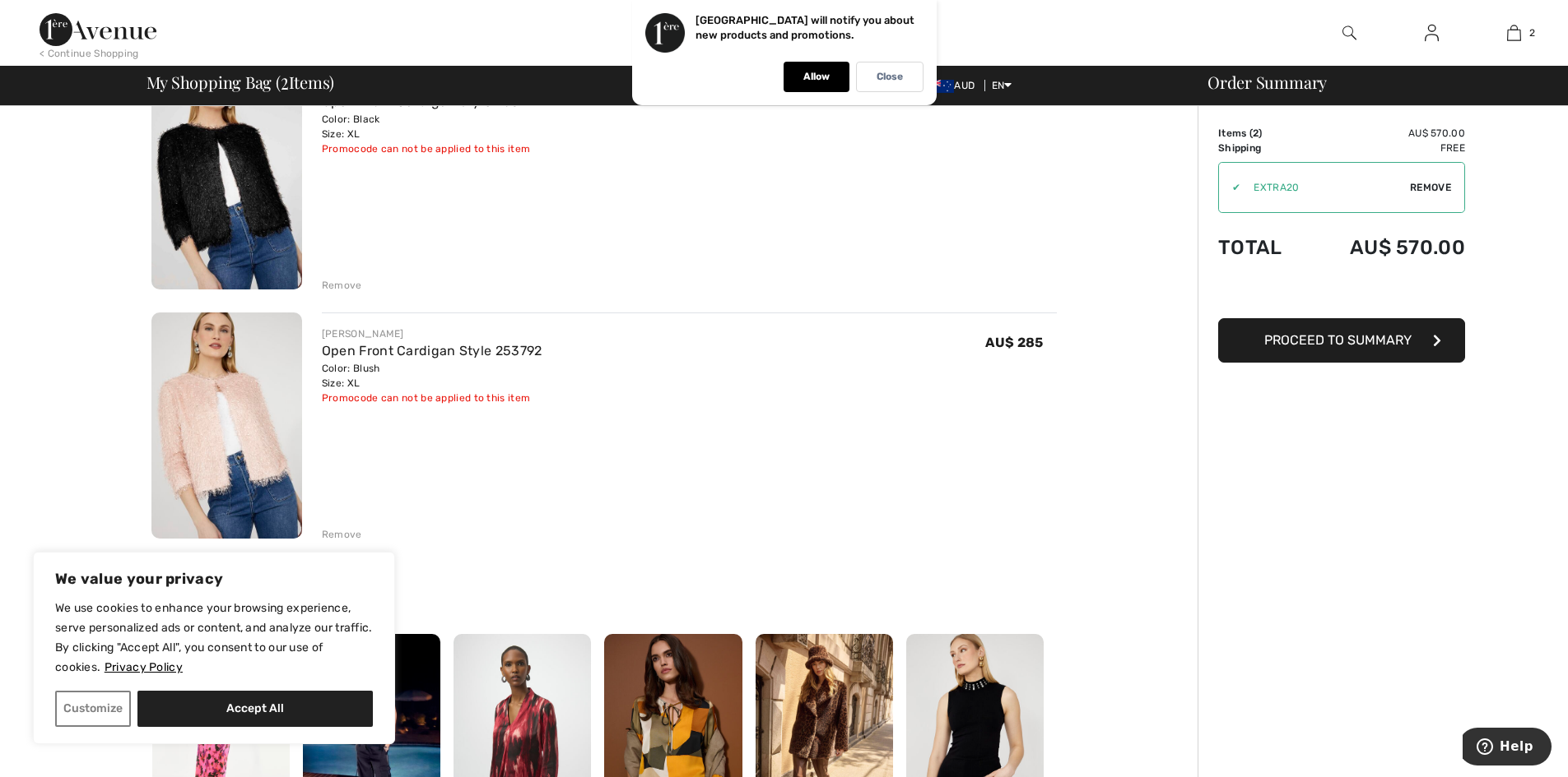
scroll to position [329, 0]
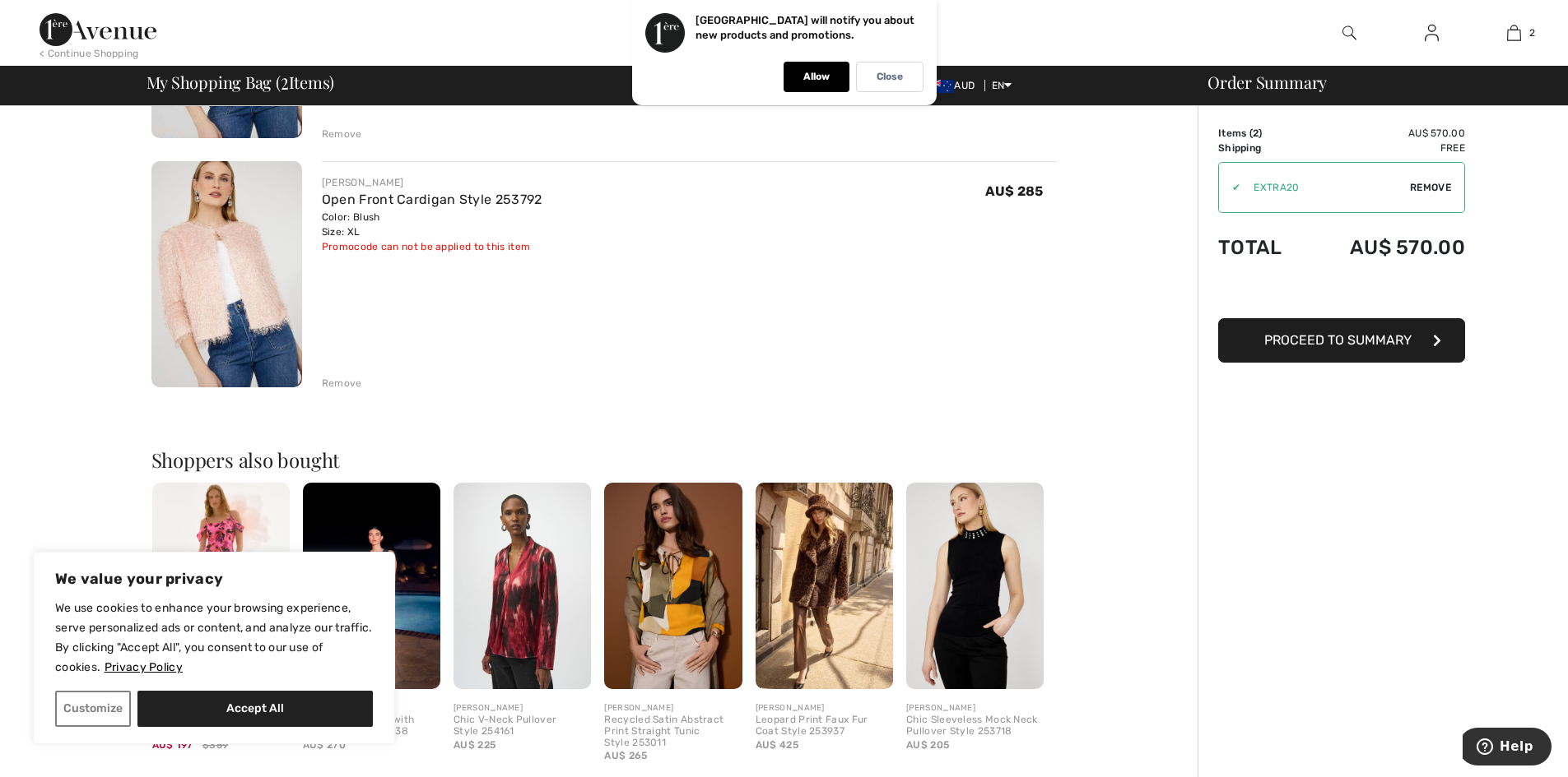
drag, startPoint x: 347, startPoint y: 385, endPoint x: 644, endPoint y: 369, distance: 297.4
click at [347, 384] on div "Remove" at bounding box center [342, 383] width 40 height 15
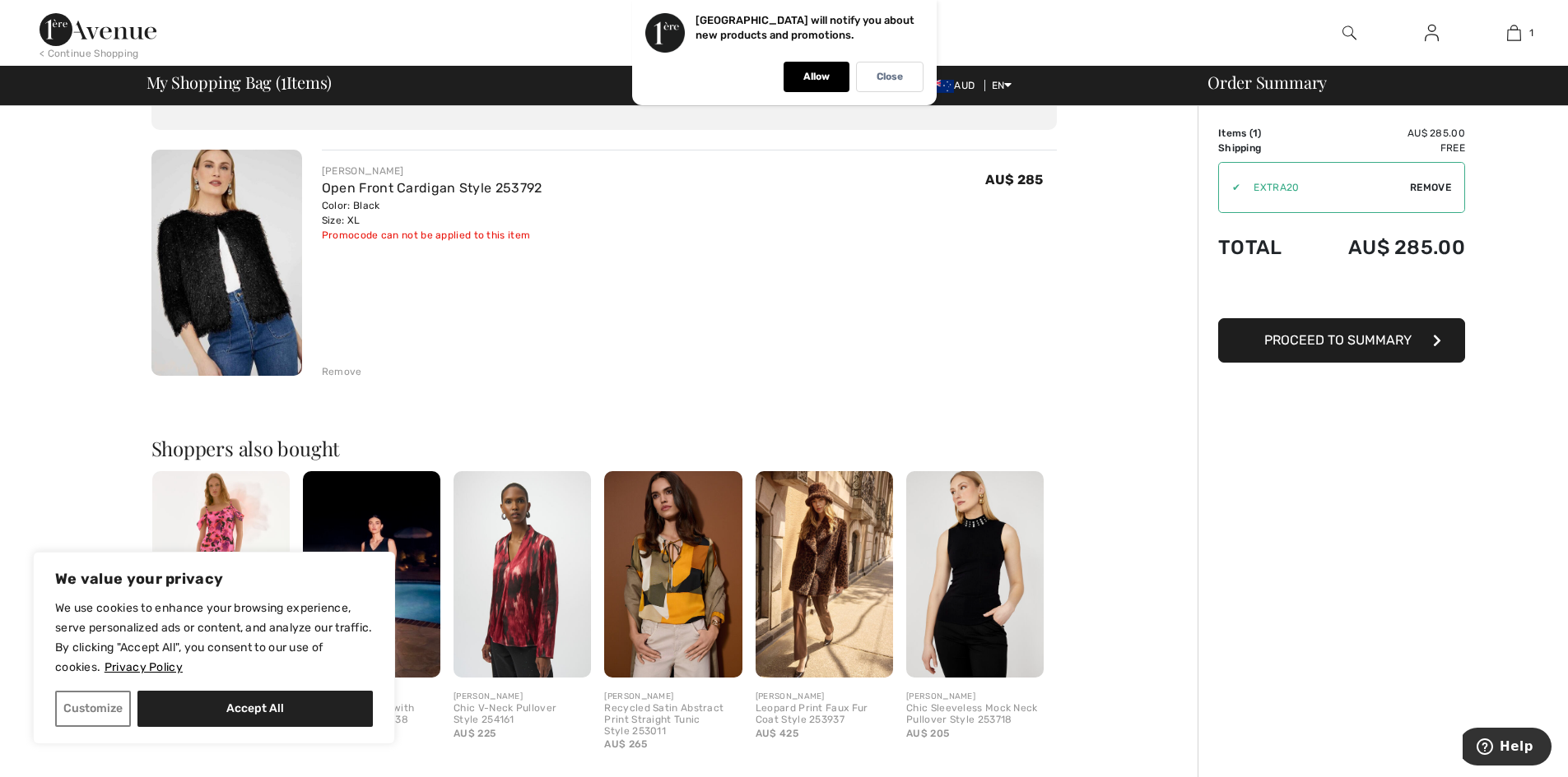
scroll to position [83, 0]
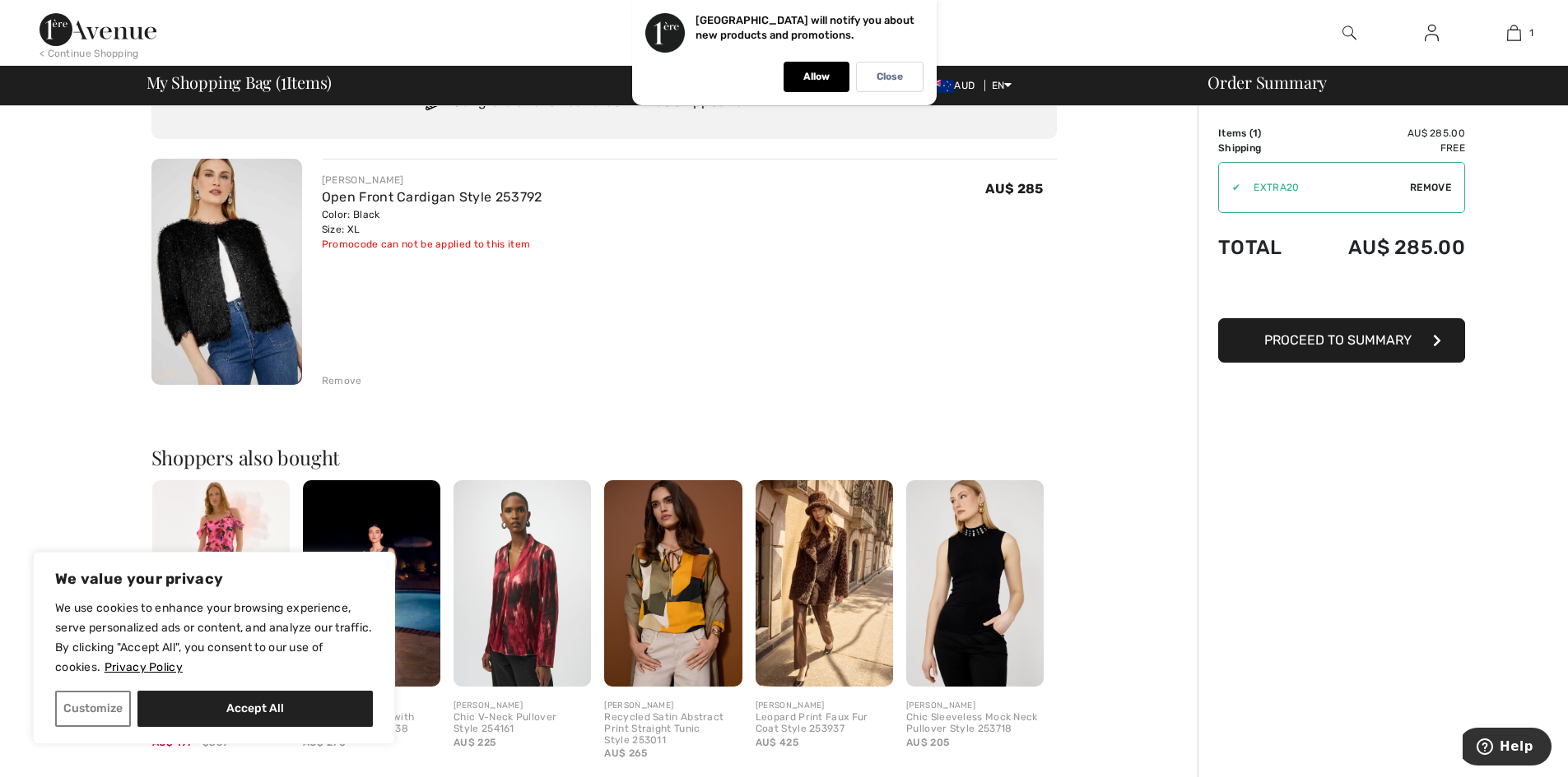
drag, startPoint x: 330, startPoint y: 382, endPoint x: 941, endPoint y: 374, distance: 611.1
click at [332, 376] on div "Remove" at bounding box center [342, 380] width 40 height 15
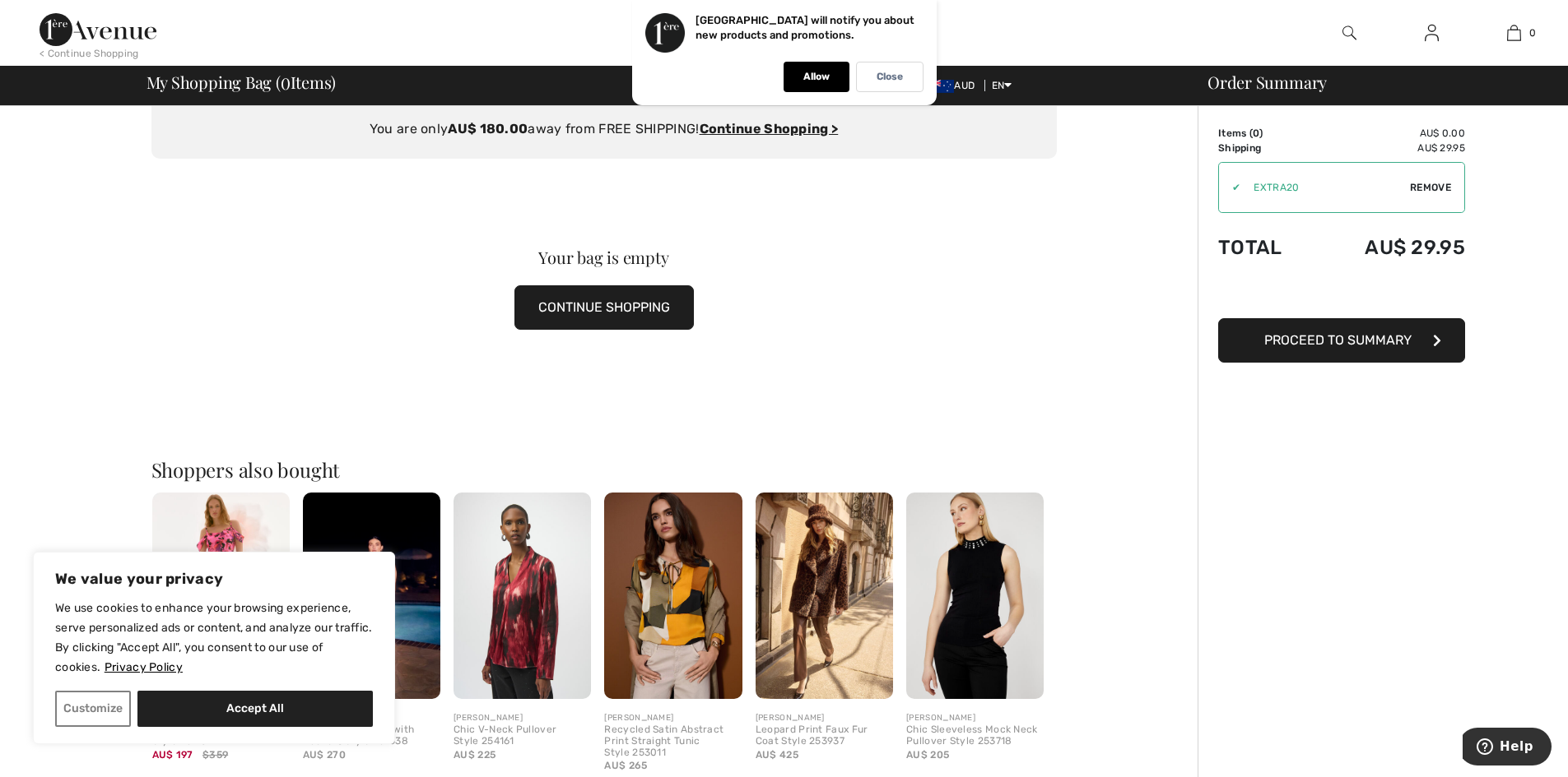
scroll to position [0, 0]
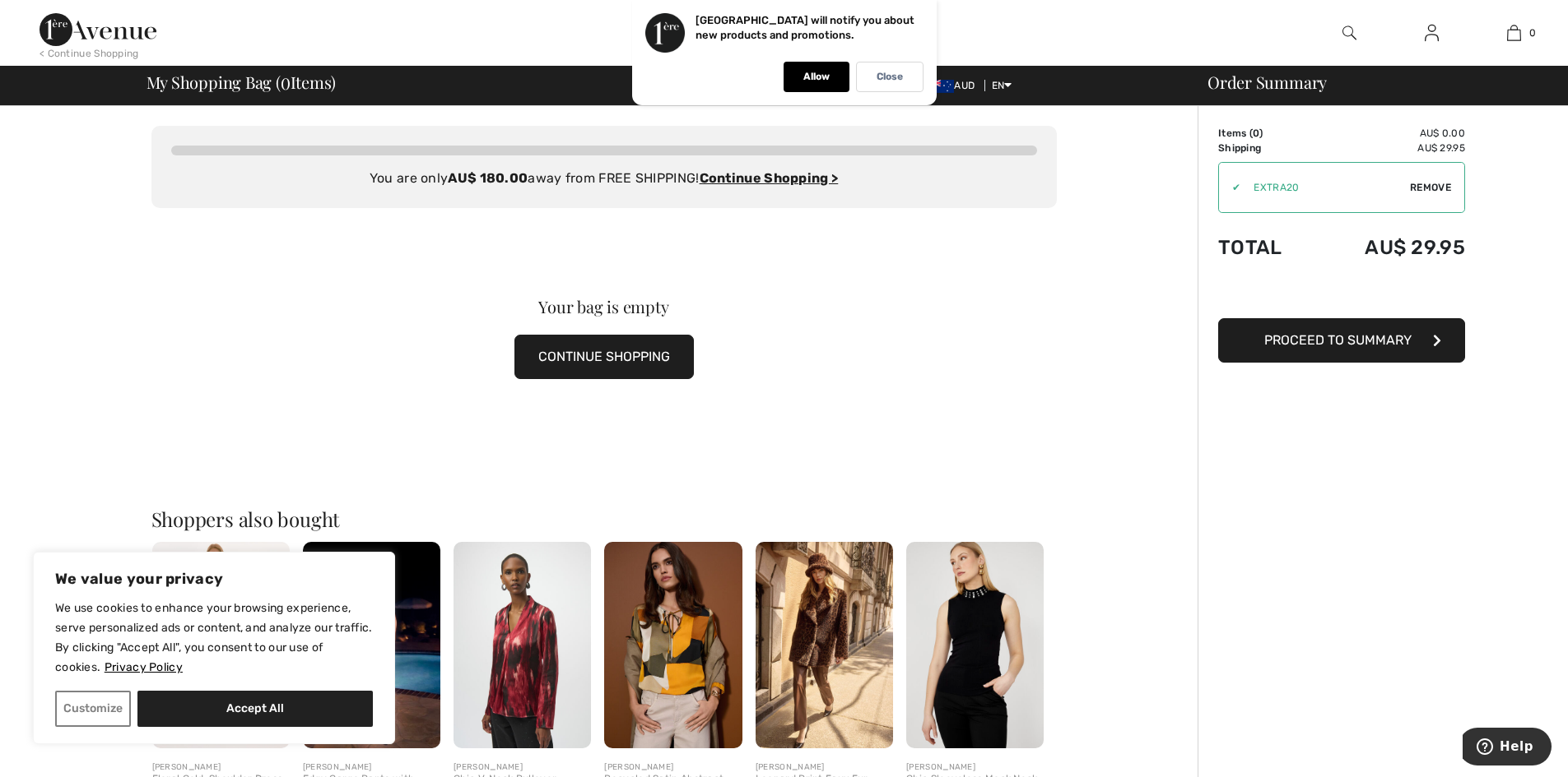
click at [1428, 187] on span "Remove" at bounding box center [1430, 187] width 41 height 15
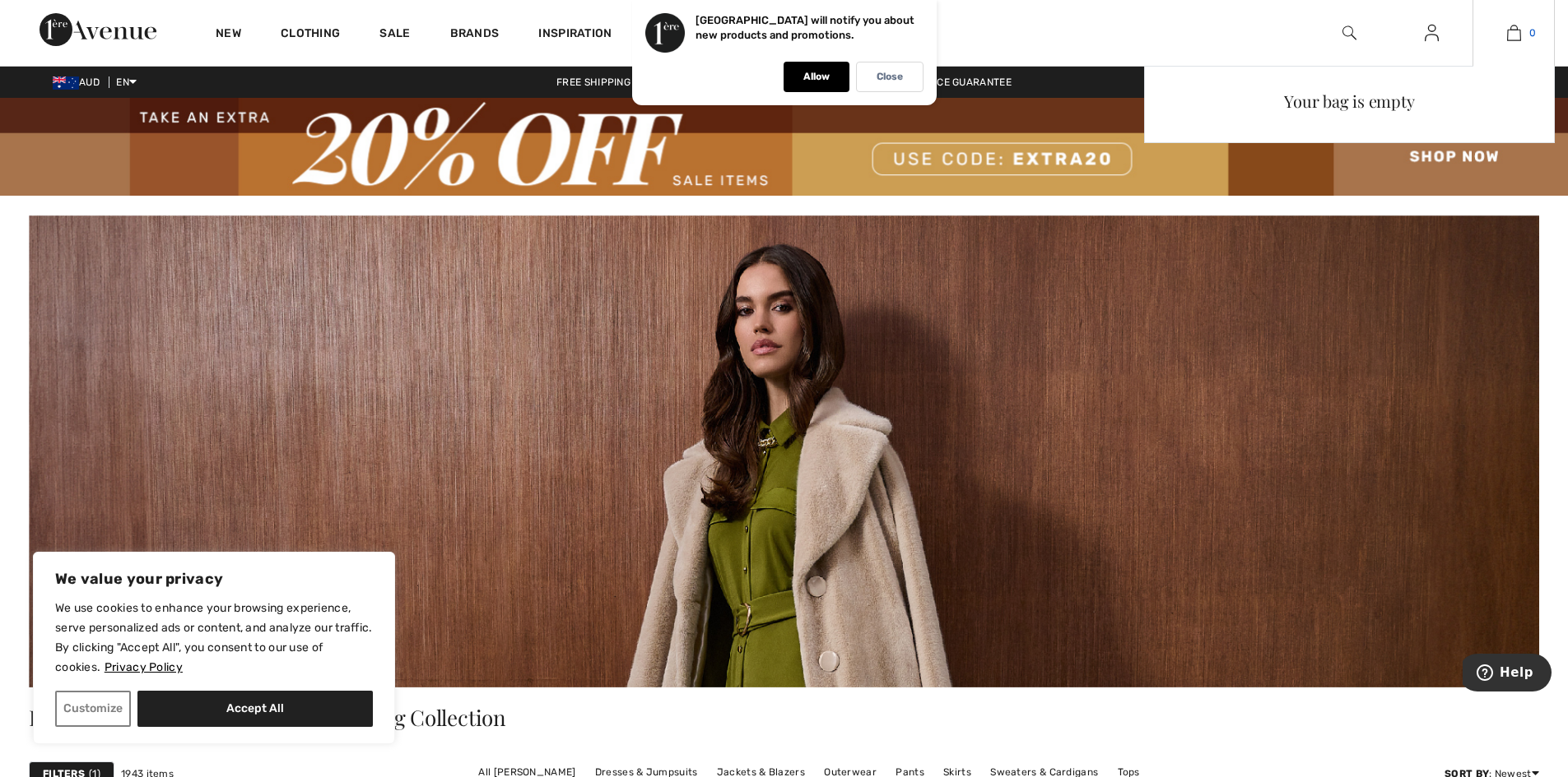
click at [1521, 36] on link "0" at bounding box center [1513, 32] width 81 height 20
